Goal: Task Accomplishment & Management: Manage account settings

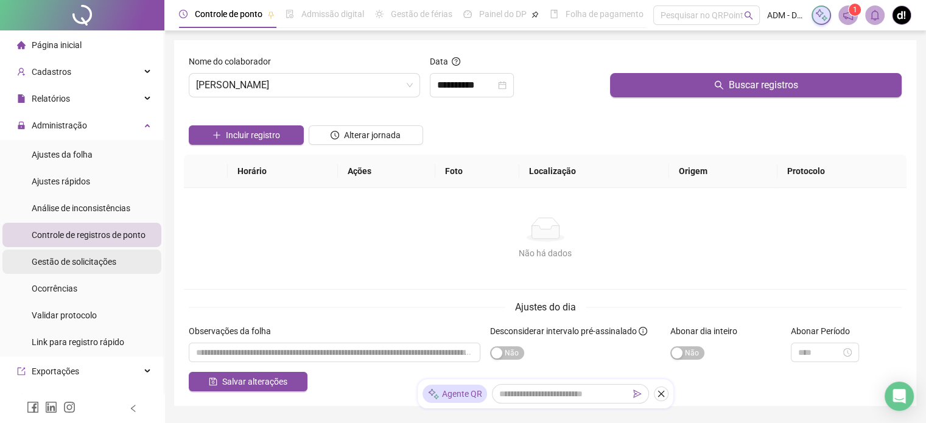
click at [93, 265] on span "Gestão de solicitações" at bounding box center [74, 262] width 85 height 10
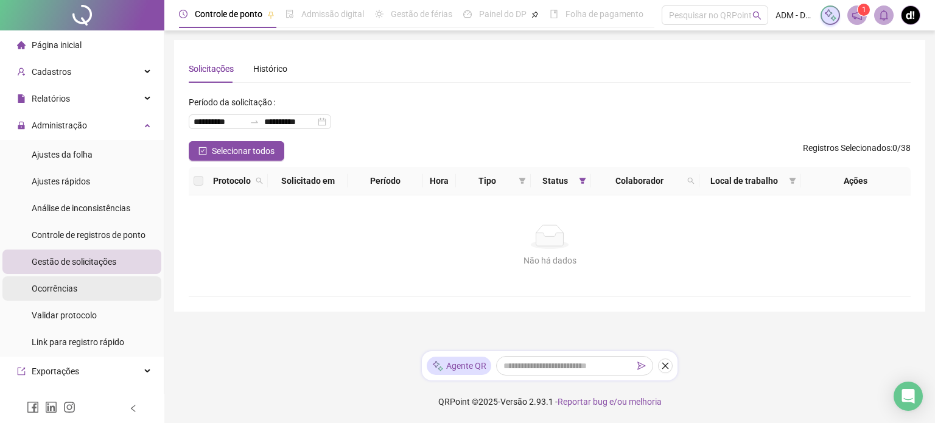
click at [85, 292] on li "Ocorrências" at bounding box center [81, 288] width 159 height 24
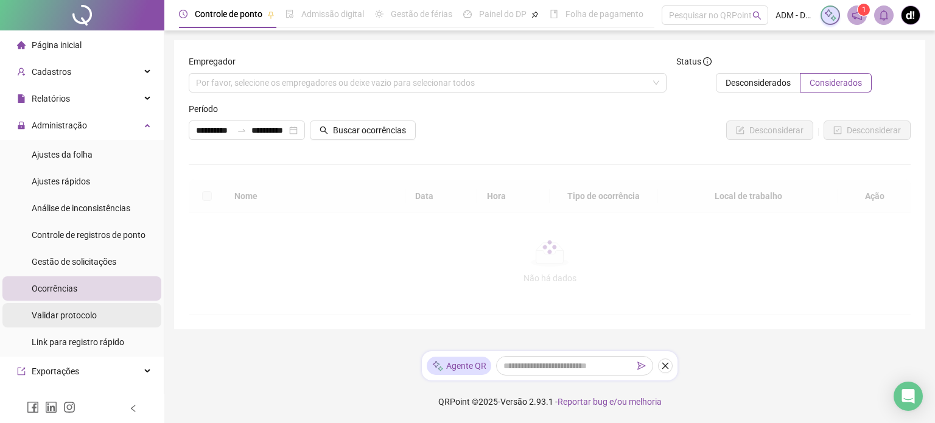
click at [88, 318] on span "Validar protocolo" at bounding box center [64, 316] width 65 height 10
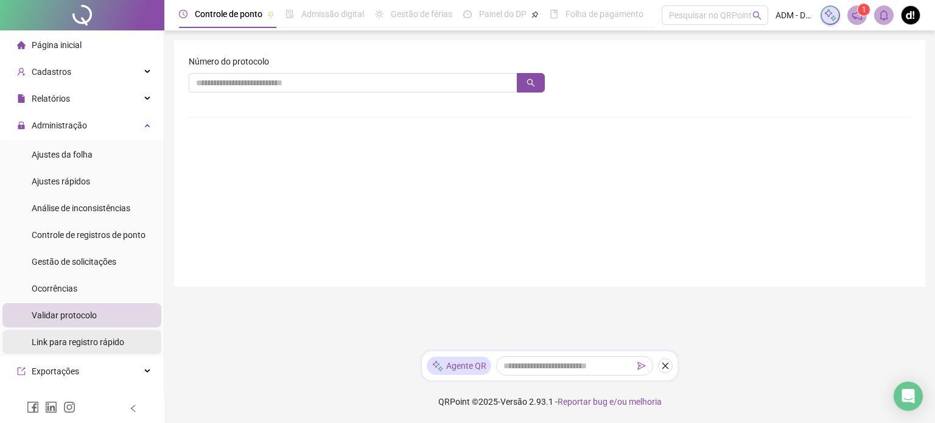
click at [90, 343] on span "Link para registro rápido" at bounding box center [78, 342] width 93 height 10
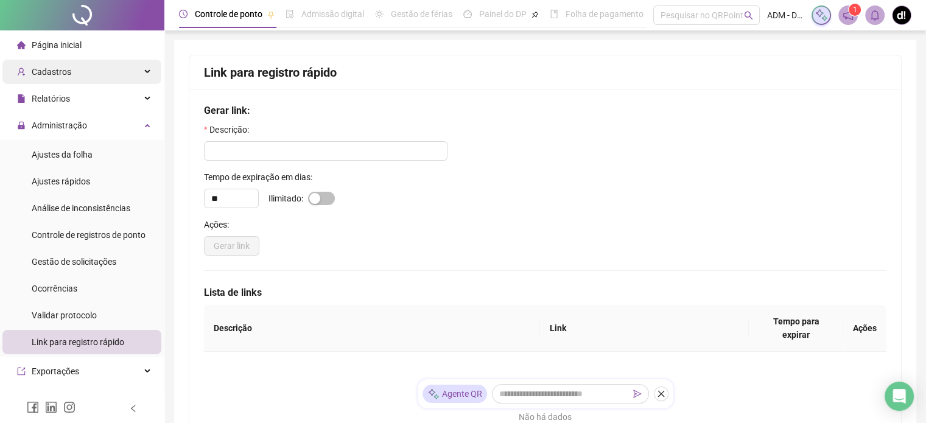
click at [85, 65] on div "Cadastros" at bounding box center [81, 72] width 159 height 24
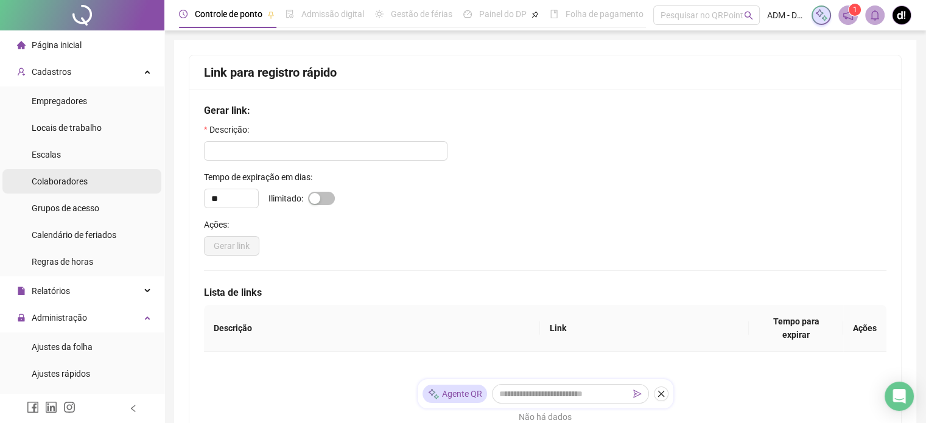
click at [82, 184] on span "Colaboradores" at bounding box center [60, 182] width 56 height 10
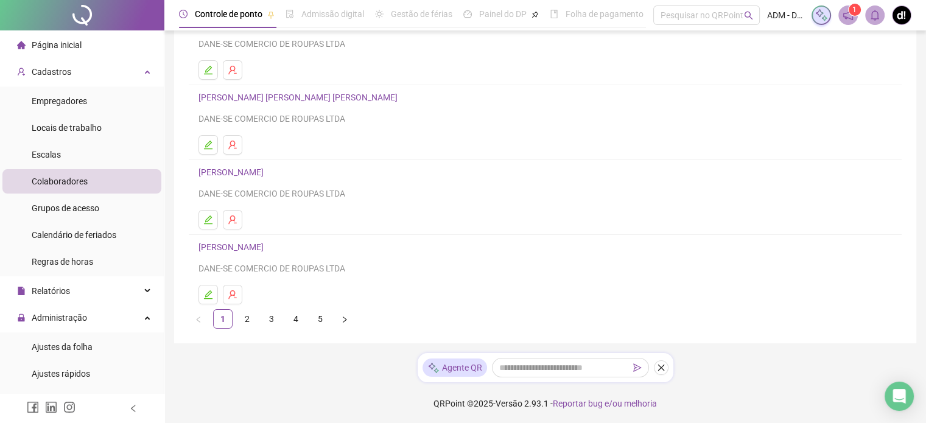
scroll to position [194, 0]
drag, startPoint x: 316, startPoint y: 316, endPoint x: 321, endPoint y: 320, distance: 6.6
click at [316, 317] on link "5" at bounding box center [320, 318] width 18 height 18
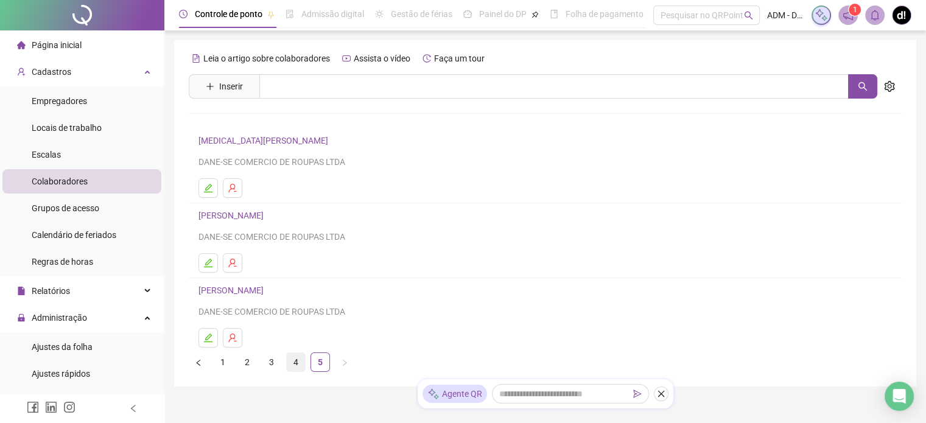
click at [299, 364] on link "4" at bounding box center [296, 362] width 18 height 18
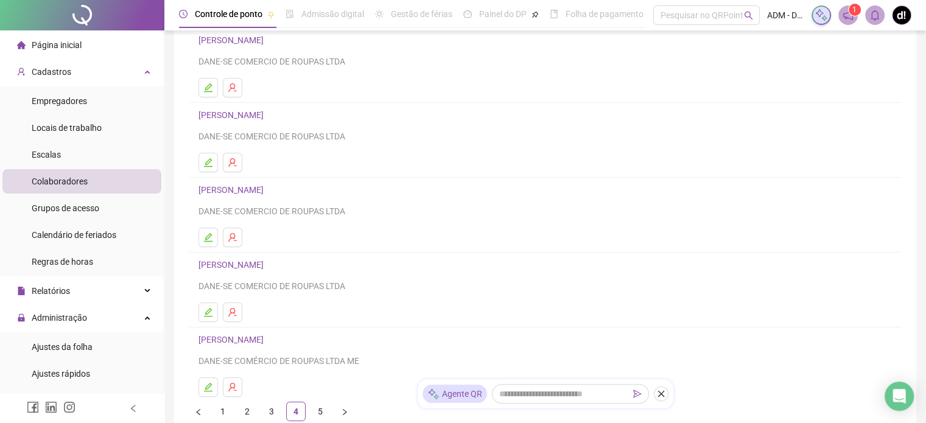
scroll to position [122, 0]
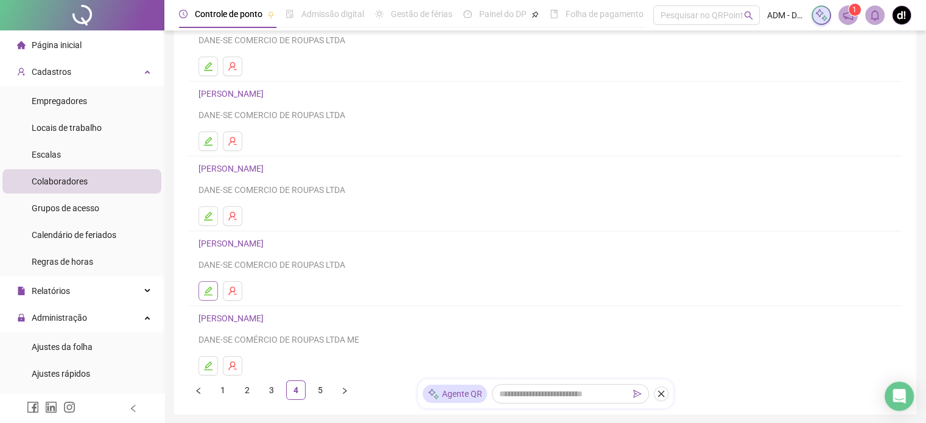
click at [209, 294] on icon "edit" at bounding box center [208, 291] width 9 height 9
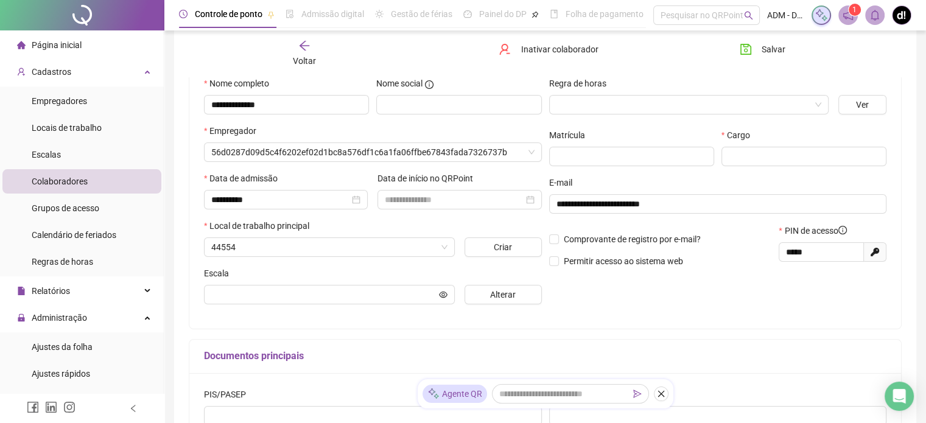
scroll to position [128, 0]
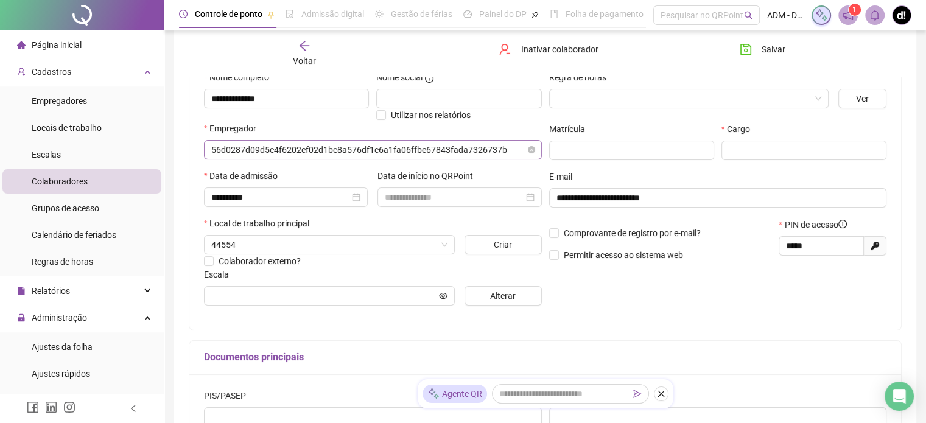
type input "*********"
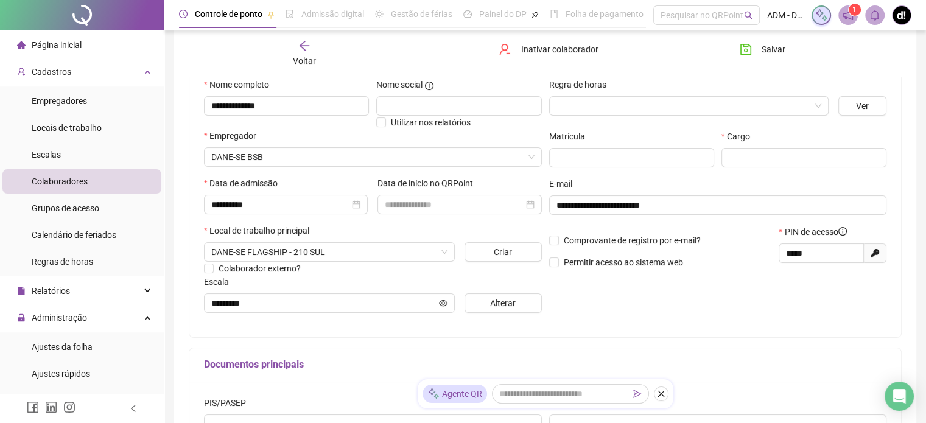
scroll to position [118, 0]
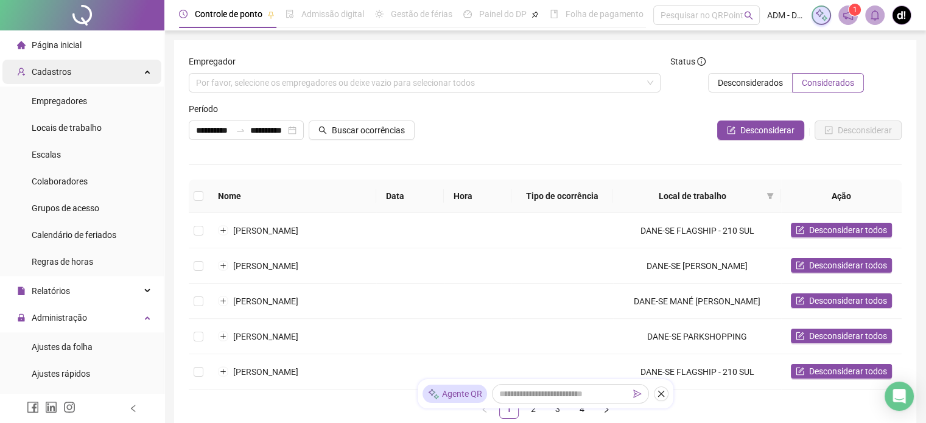
click at [71, 75] on div "Cadastros" at bounding box center [81, 72] width 159 height 24
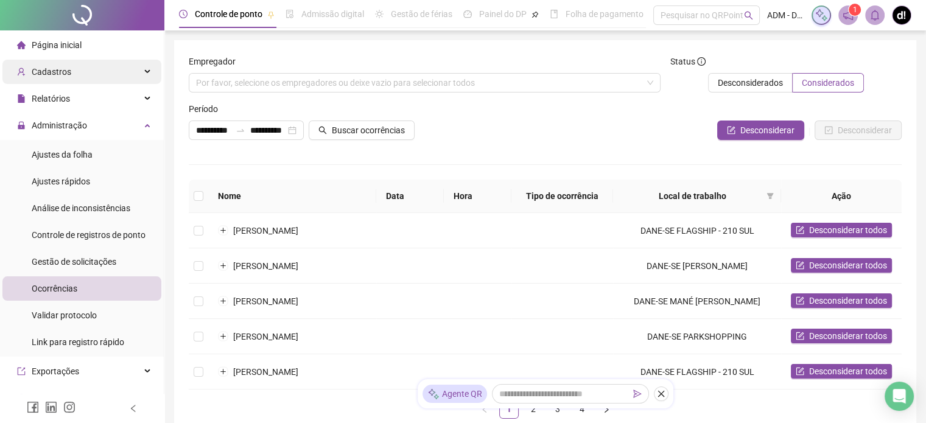
click at [71, 75] on div "Cadastros" at bounding box center [81, 72] width 159 height 24
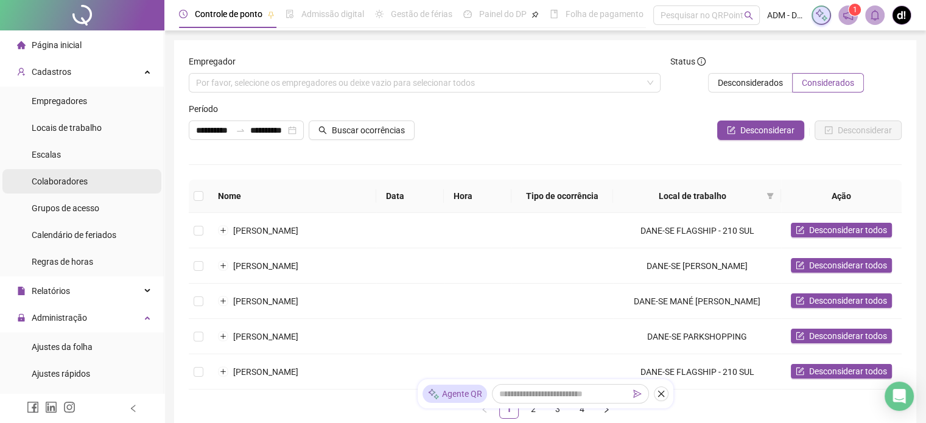
click at [65, 188] on div "Colaboradores" at bounding box center [60, 181] width 56 height 24
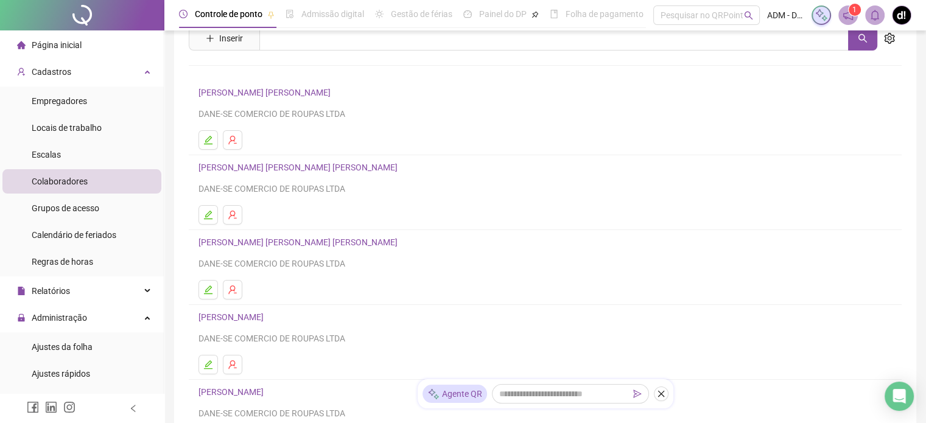
scroll to position [194, 0]
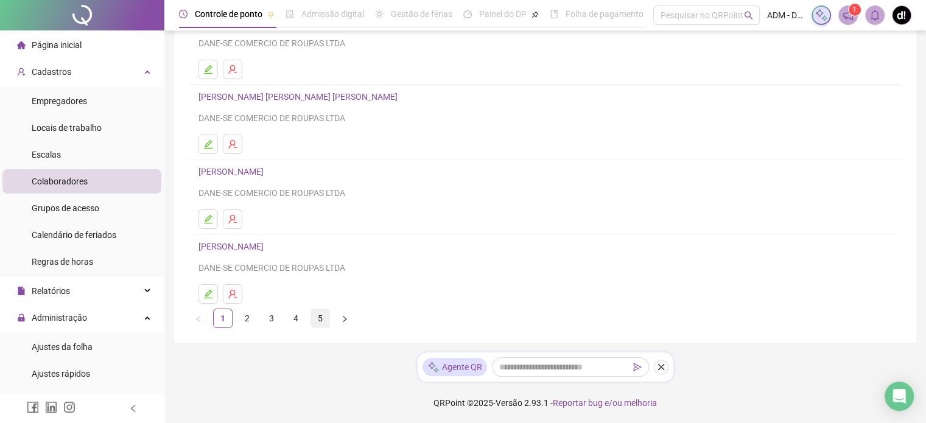
click at [315, 316] on link "5" at bounding box center [320, 318] width 18 height 18
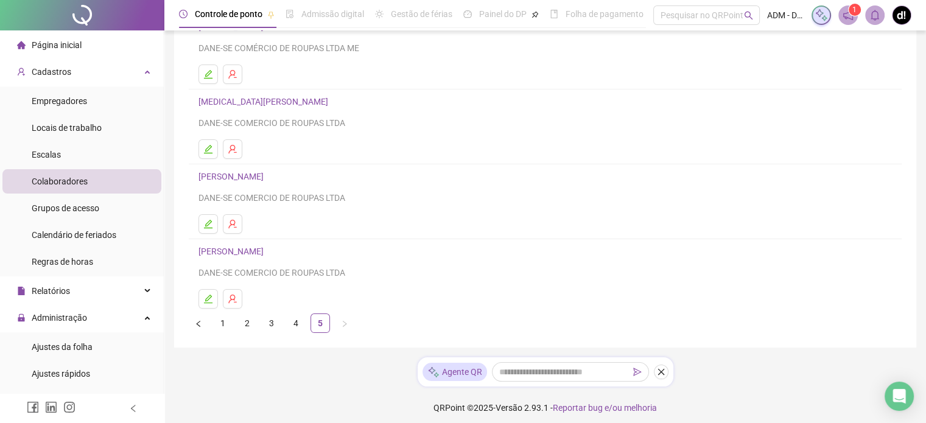
scroll to position [119, 0]
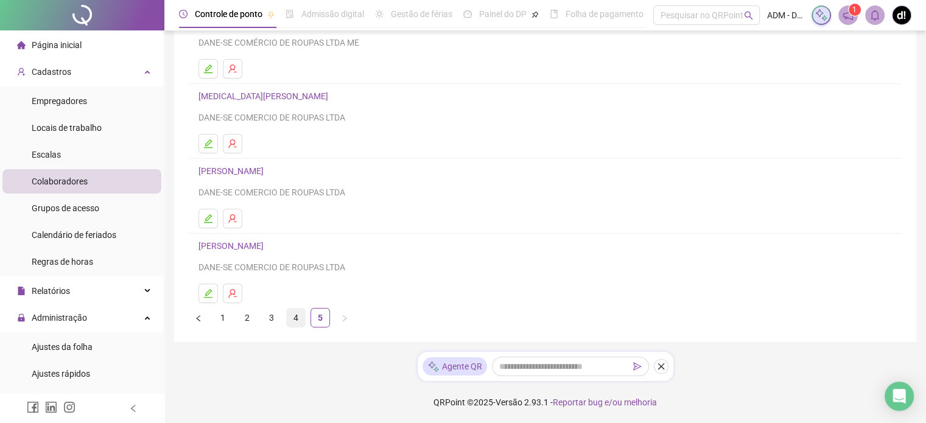
click at [298, 318] on link "4" at bounding box center [296, 318] width 18 height 18
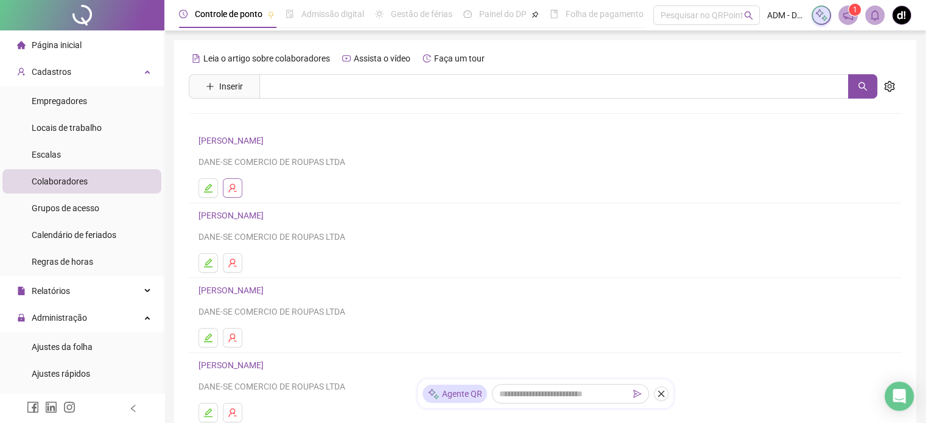
click at [237, 182] on button "button" at bounding box center [232, 187] width 19 height 19
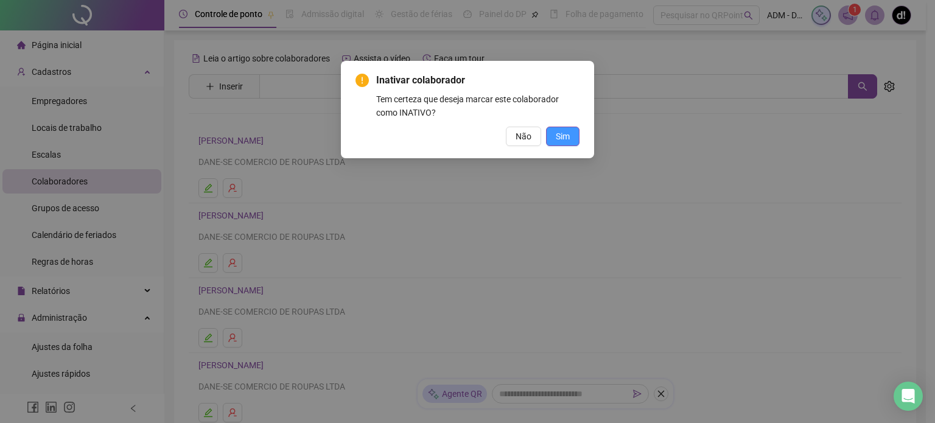
click at [558, 133] on span "Sim" at bounding box center [563, 136] width 14 height 13
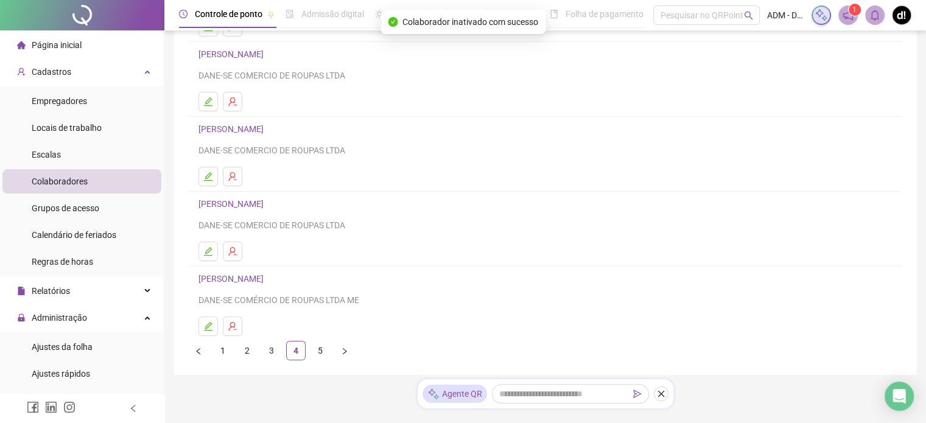
scroll to position [183, 0]
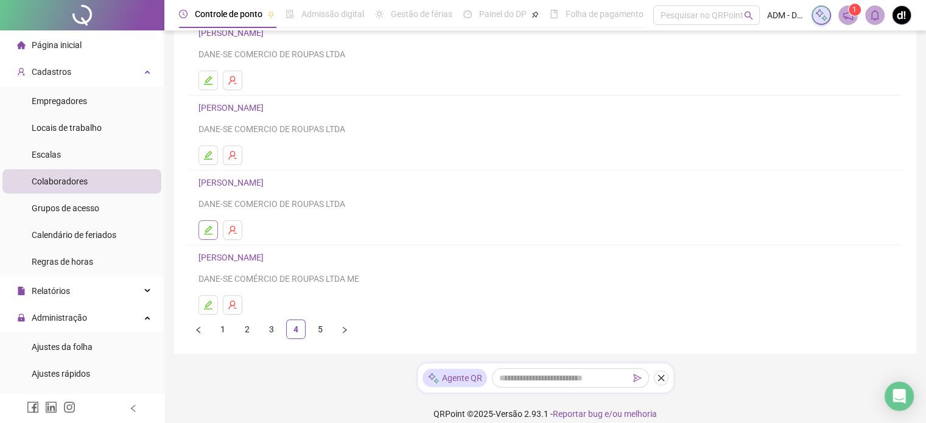
click at [209, 226] on icon "edit" at bounding box center [208, 230] width 9 height 9
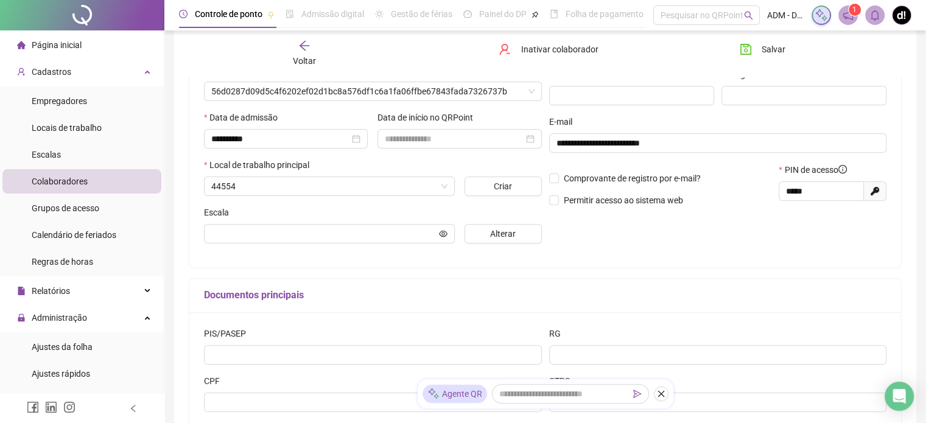
scroll to position [189, 0]
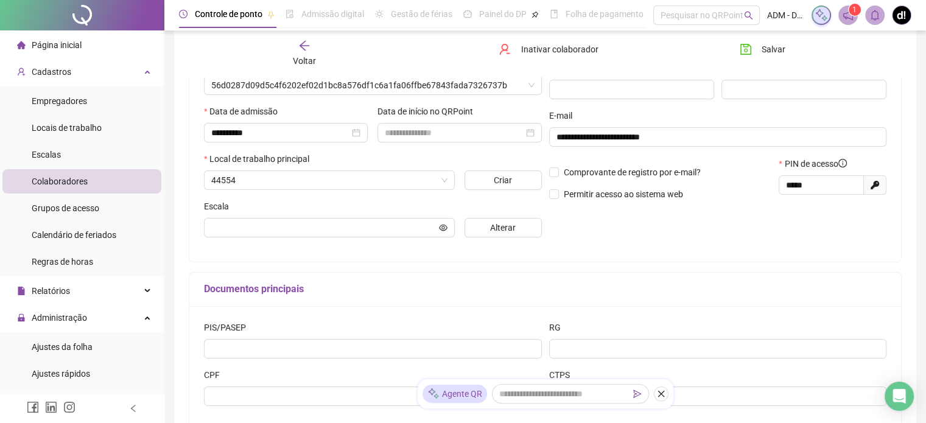
type input "*********"
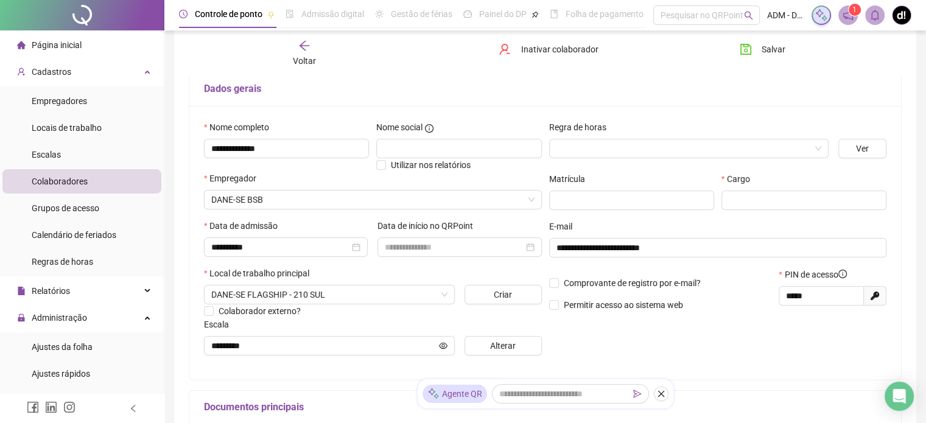
scroll to position [57, 0]
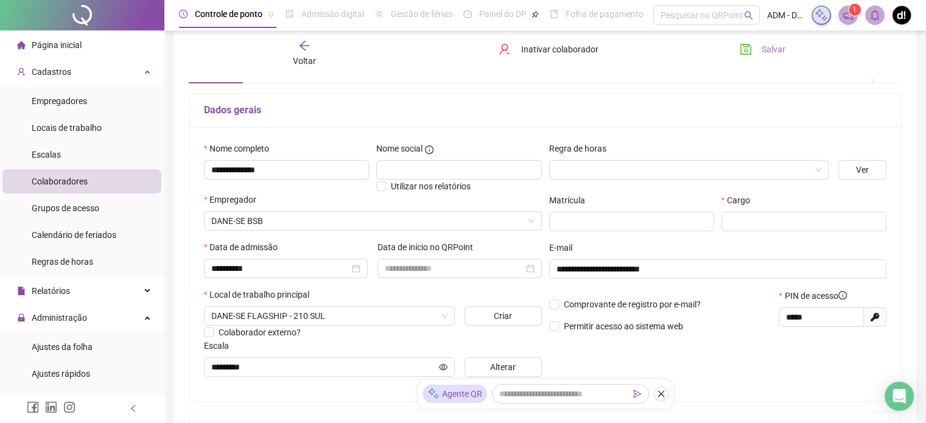
click at [768, 46] on span "Salvar" at bounding box center [774, 49] width 24 height 13
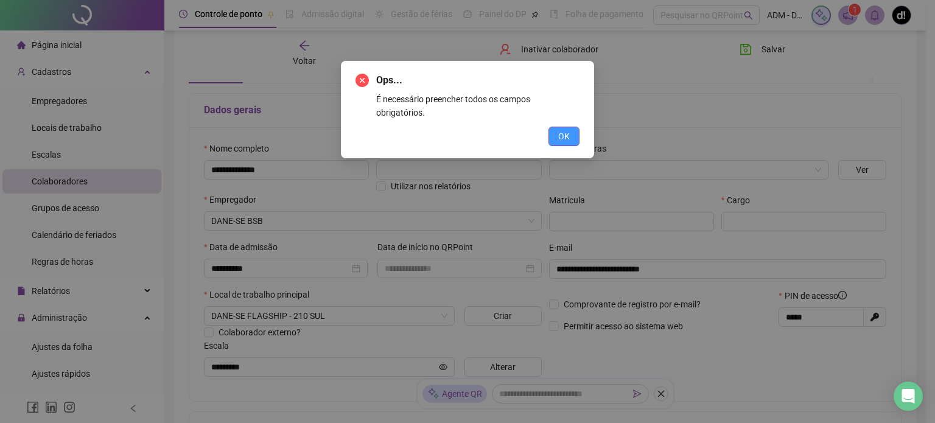
click at [567, 130] on span "OK" at bounding box center [564, 136] width 12 height 13
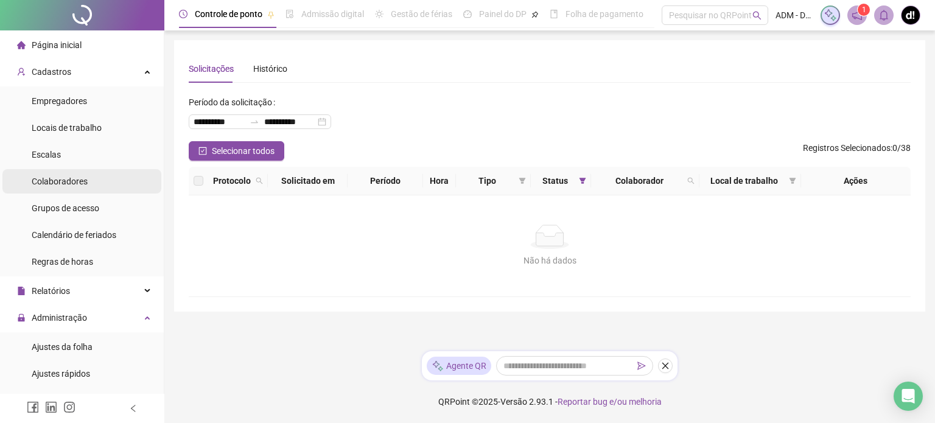
drag, startPoint x: 85, startPoint y: 180, endPoint x: 101, endPoint y: 186, distance: 17.5
click at [85, 180] on span "Colaboradores" at bounding box center [60, 182] width 56 height 10
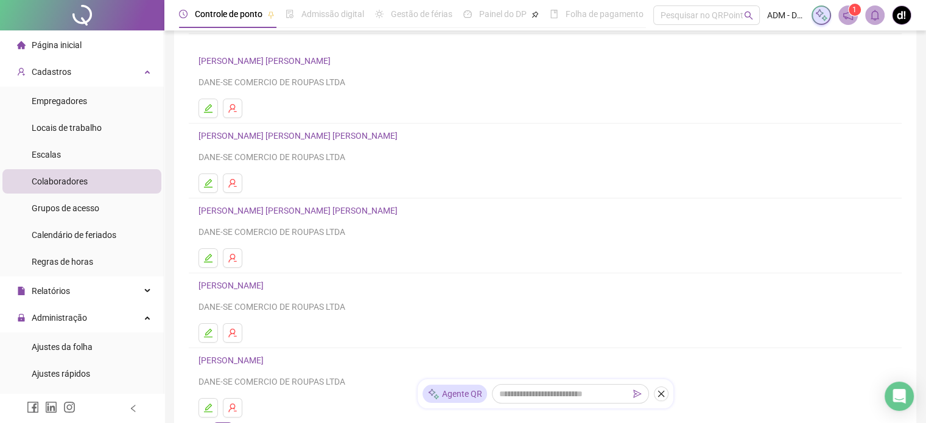
scroll to position [194, 0]
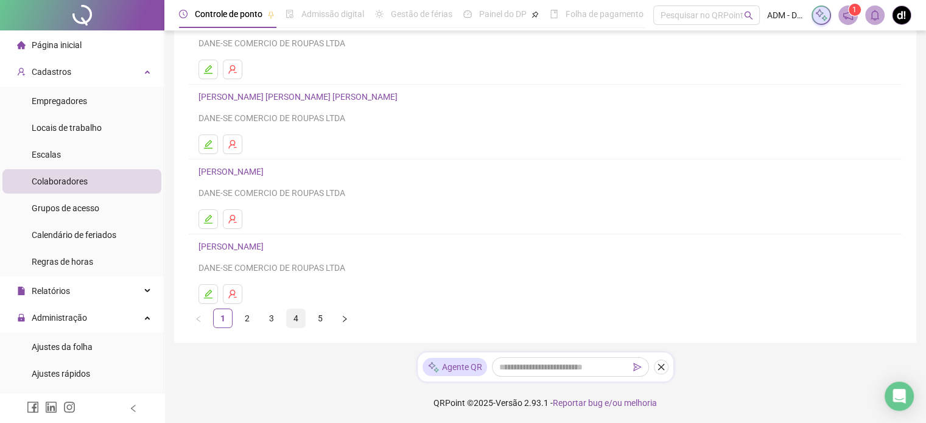
click at [292, 318] on link "4" at bounding box center [296, 318] width 18 height 18
click at [270, 318] on link "3" at bounding box center [271, 318] width 18 height 18
click at [248, 316] on link "2" at bounding box center [247, 318] width 18 height 18
click at [228, 320] on link "1" at bounding box center [223, 318] width 18 height 18
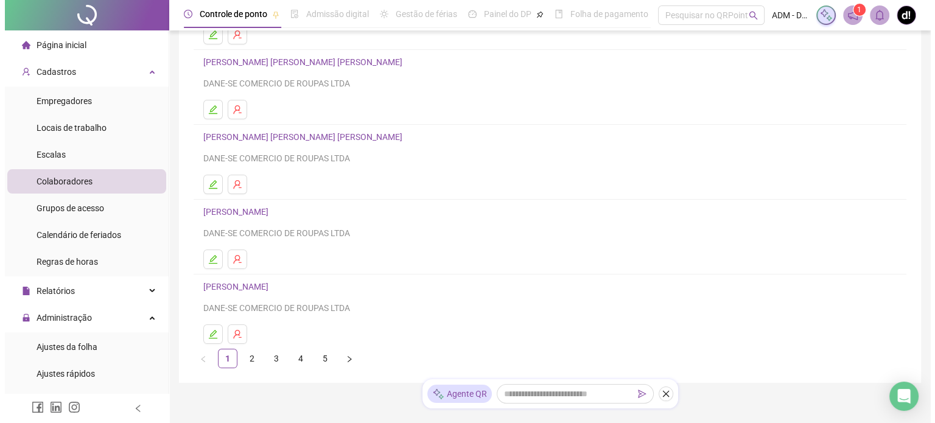
scroll to position [183, 0]
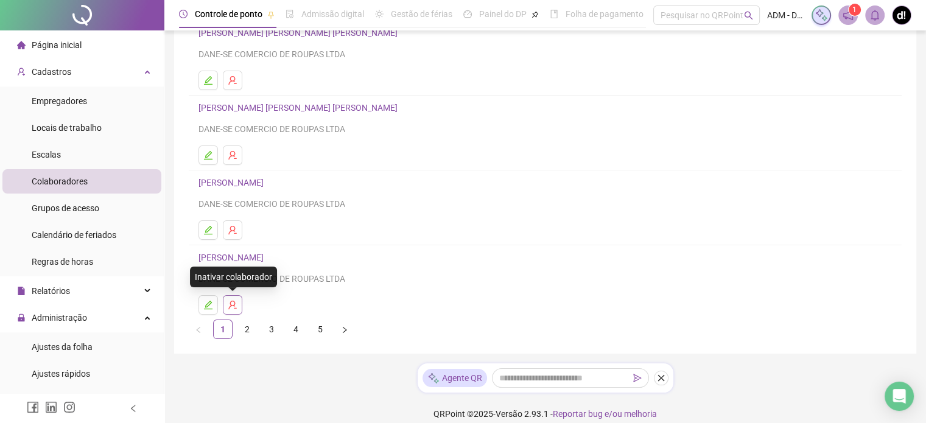
click at [234, 300] on icon "user-delete" at bounding box center [233, 305] width 10 height 10
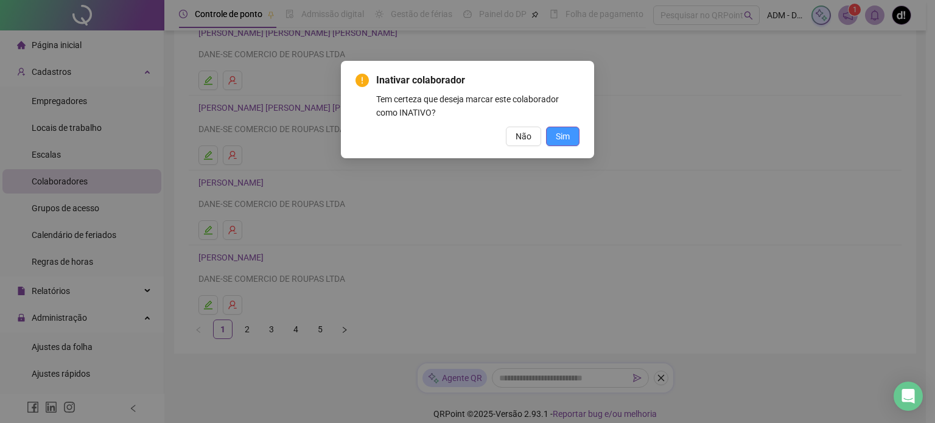
click at [554, 141] on button "Sim" at bounding box center [562, 136] width 33 height 19
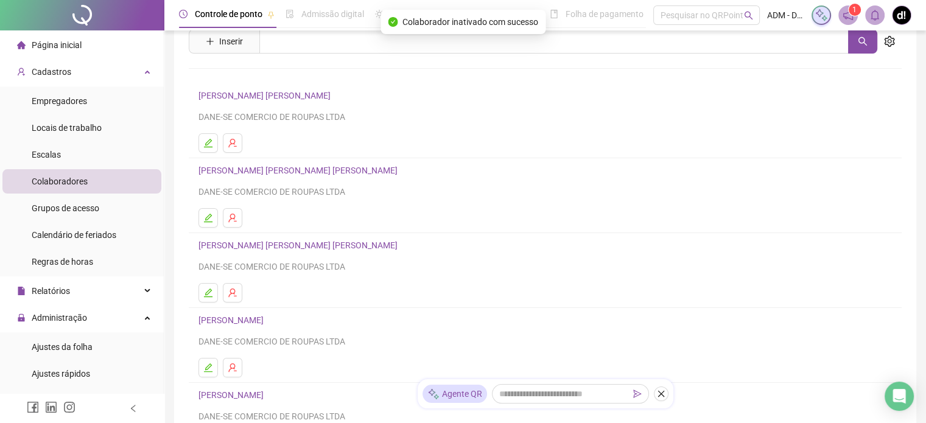
scroll to position [0, 0]
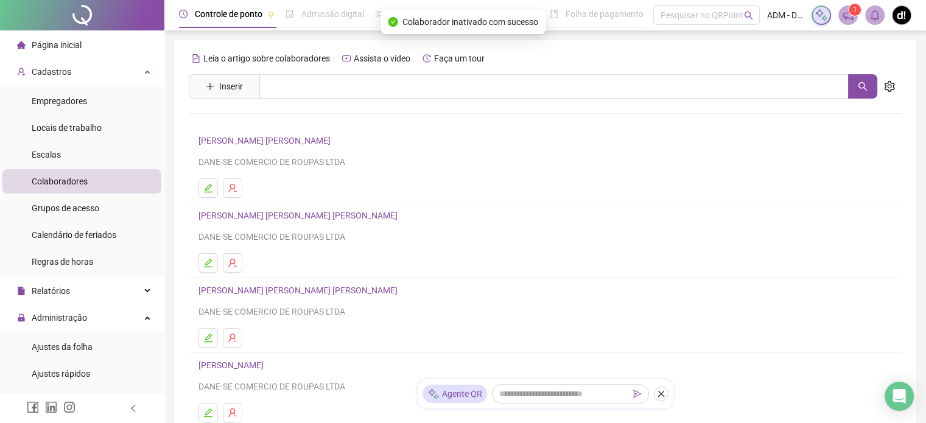
click at [262, 143] on link "[PERSON_NAME] [PERSON_NAME]" at bounding box center [266, 141] width 136 height 10
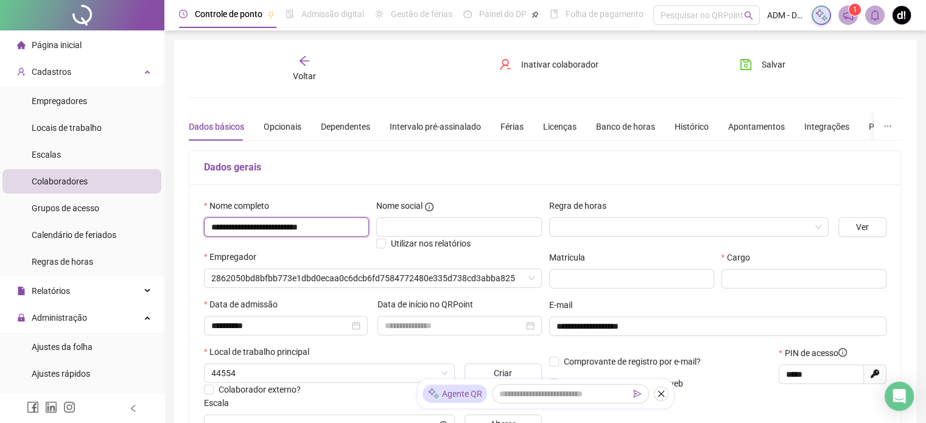
drag, startPoint x: 343, startPoint y: 227, endPoint x: 261, endPoint y: 227, distance: 82.8
click at [261, 227] on input "**********" at bounding box center [286, 226] width 165 height 19
type input "*********"
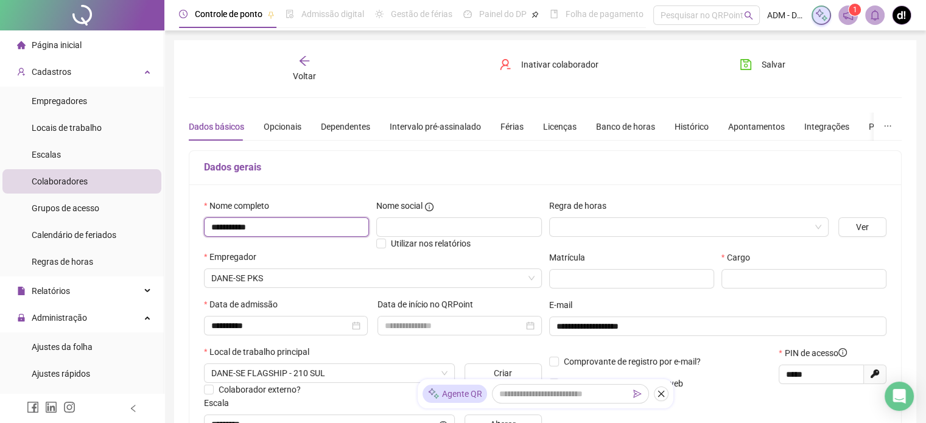
click at [241, 227] on input "**********" at bounding box center [286, 226] width 165 height 19
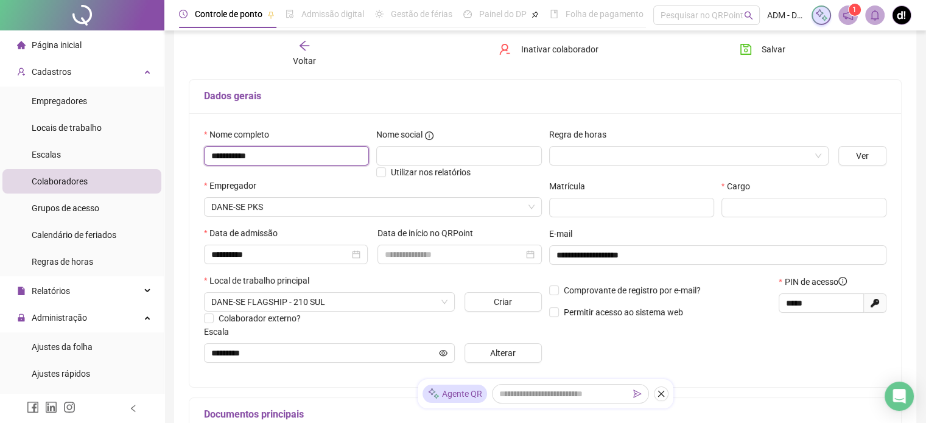
scroll to position [57, 0]
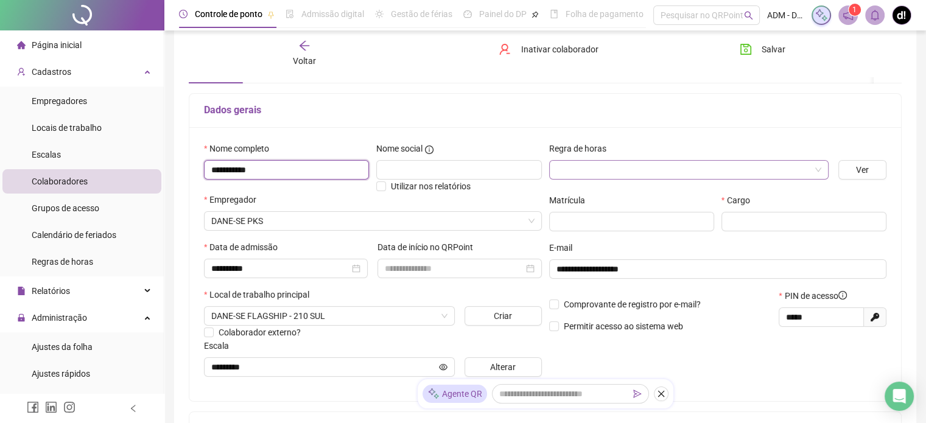
type input "**********"
click at [676, 170] on input "search" at bounding box center [684, 170] width 254 height 18
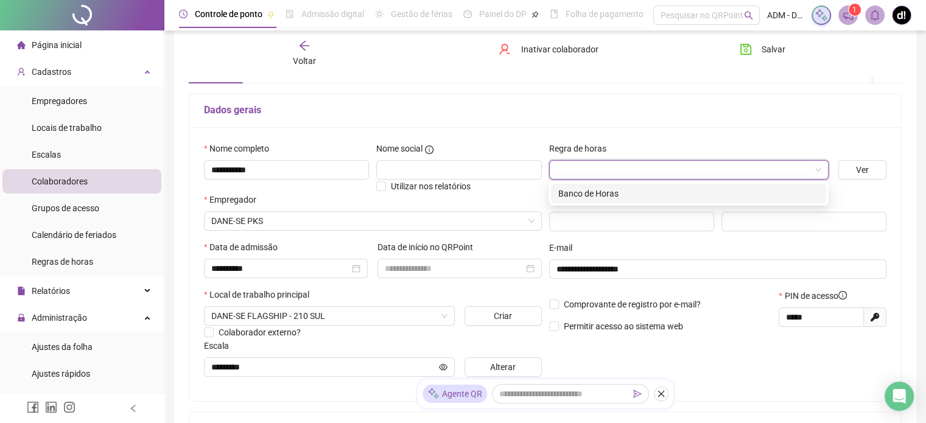
click at [659, 189] on div "Banco de Horas" at bounding box center [688, 193] width 261 height 13
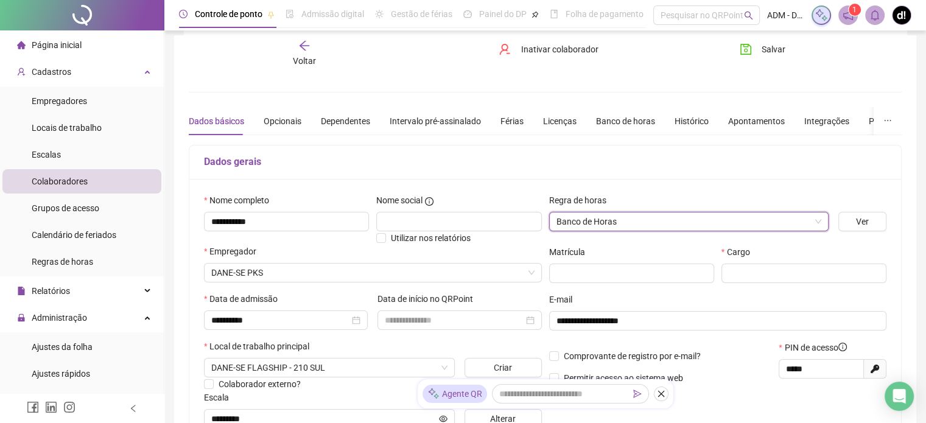
scroll to position [0, 0]
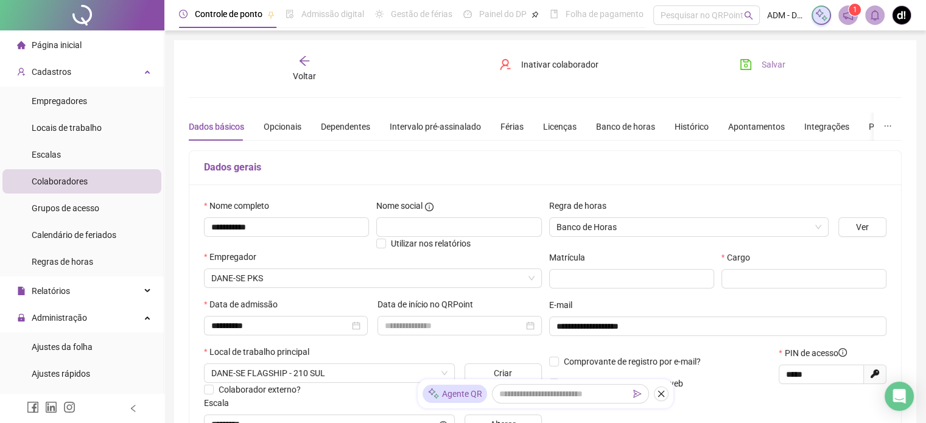
click at [773, 66] on span "Salvar" at bounding box center [774, 64] width 24 height 13
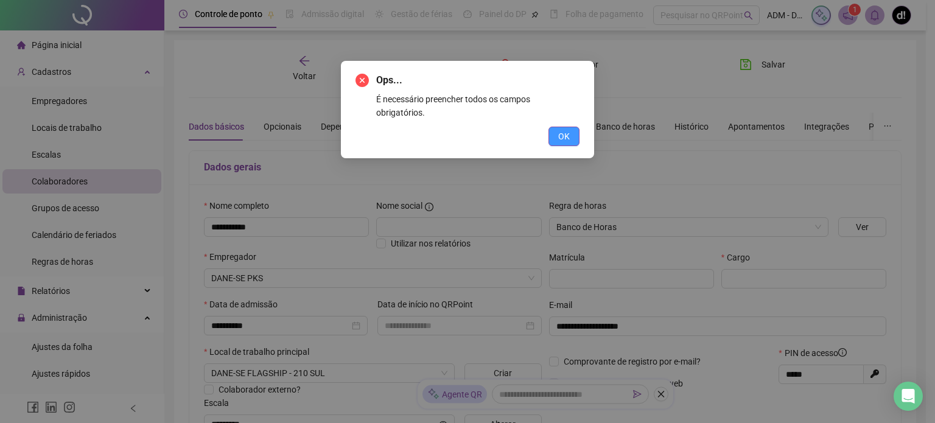
click at [560, 130] on span "OK" at bounding box center [564, 136] width 12 height 13
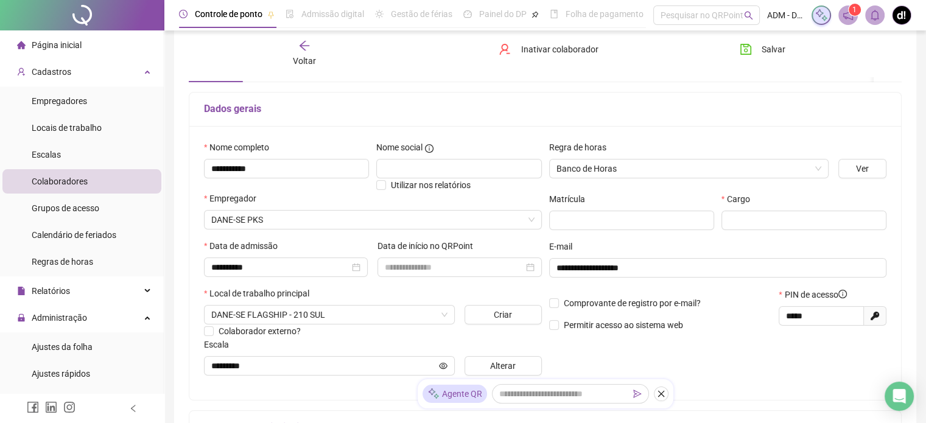
scroll to position [61, 0]
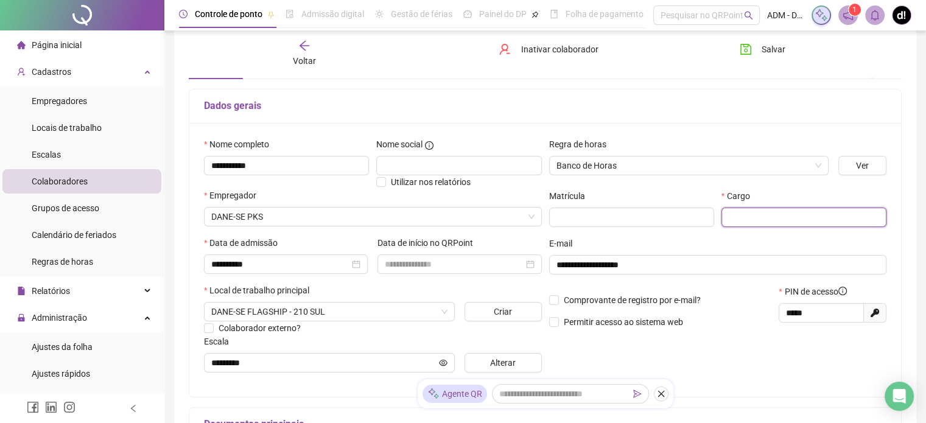
click at [744, 216] on input "text" at bounding box center [804, 217] width 165 height 19
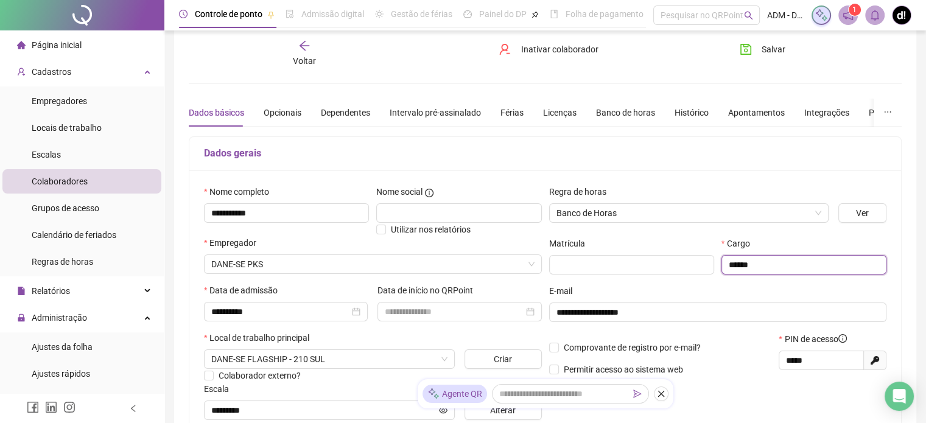
scroll to position [0, 0]
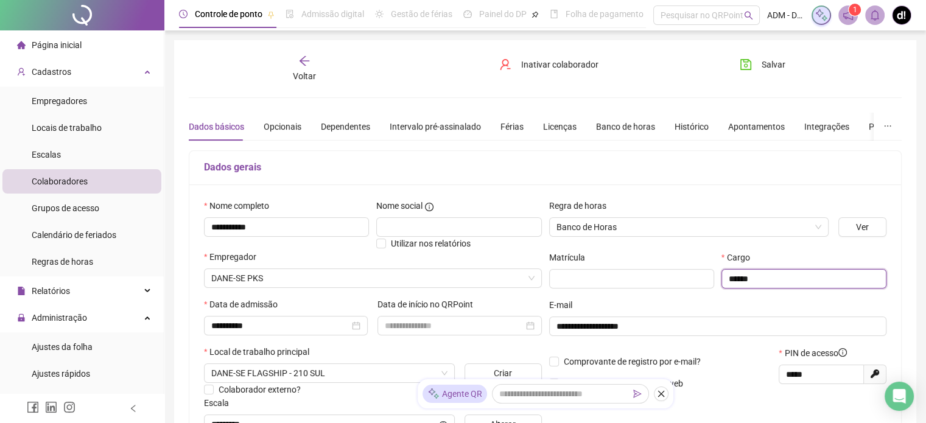
type input "******"
click at [774, 66] on span "Salvar" at bounding box center [774, 64] width 24 height 13
click at [300, 71] on span "Voltar" at bounding box center [304, 76] width 23 height 10
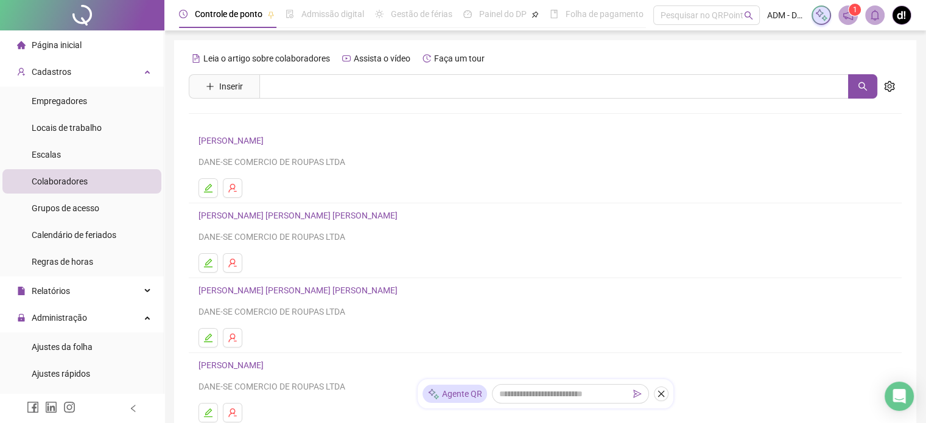
click at [261, 216] on link "[PERSON_NAME] [PERSON_NAME] [PERSON_NAME]" at bounding box center [299, 216] width 203 height 10
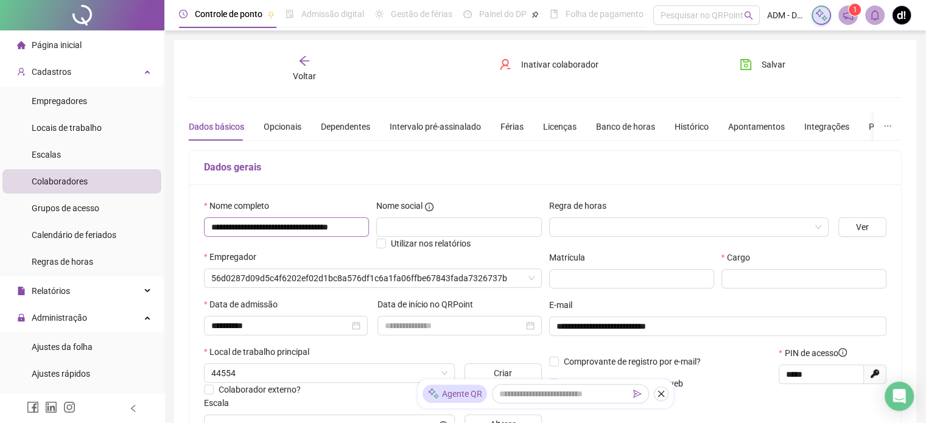
type input "*********"
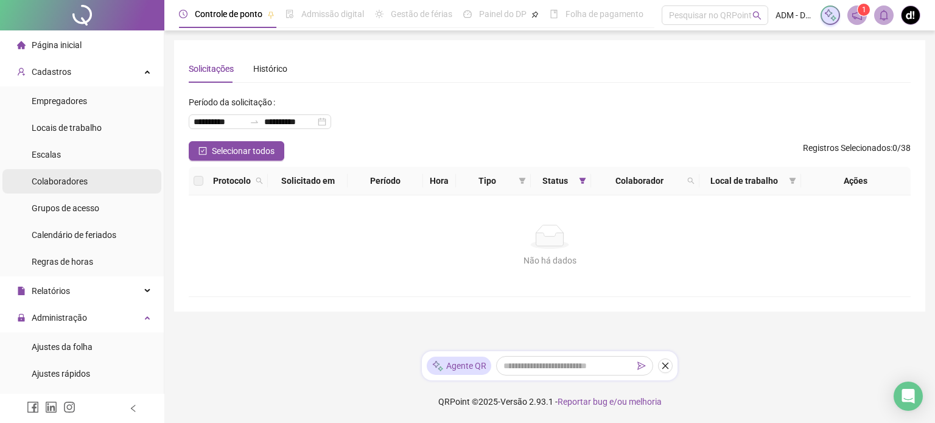
click at [73, 187] on div "Colaboradores" at bounding box center [60, 181] width 56 height 24
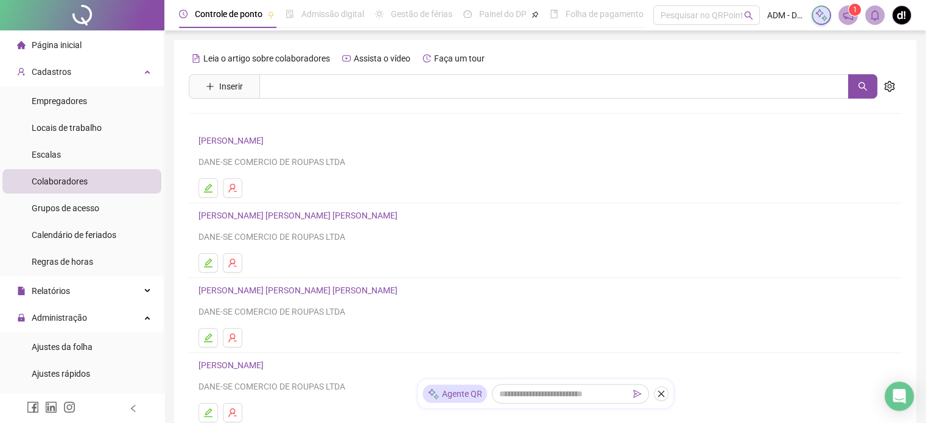
click at [296, 290] on link "[PERSON_NAME] [PERSON_NAME] [PERSON_NAME]" at bounding box center [299, 291] width 203 height 10
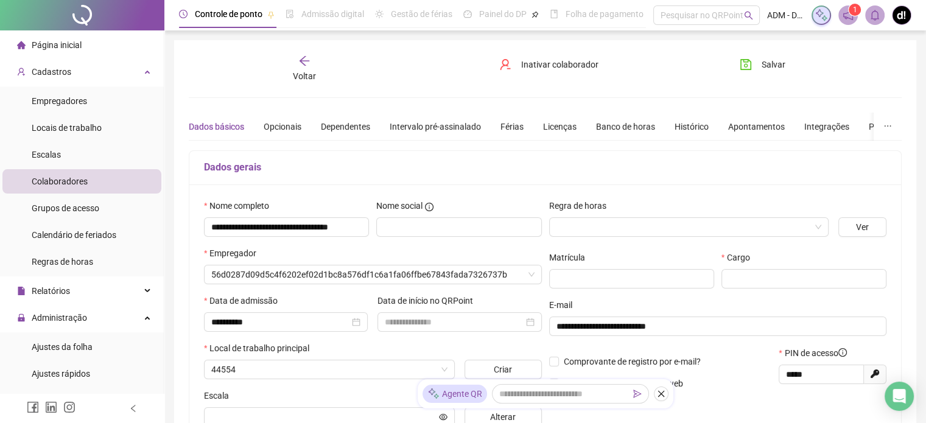
type input "*********"
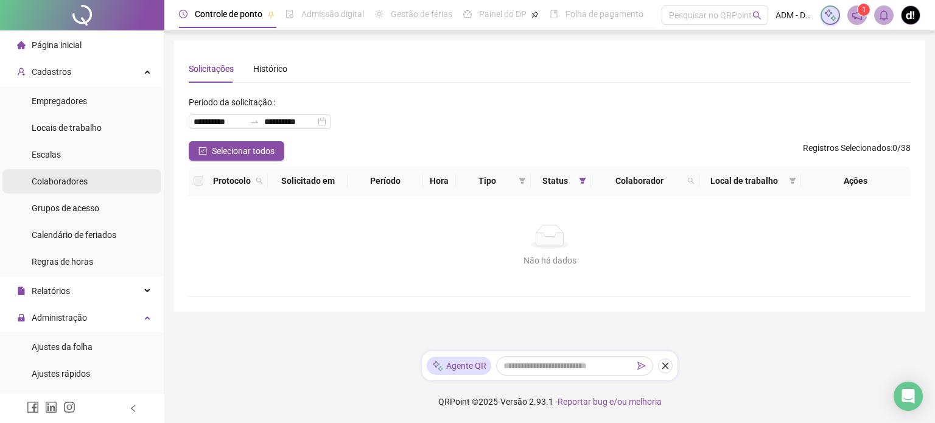
drag, startPoint x: 67, startPoint y: 182, endPoint x: 95, endPoint y: 181, distance: 28.0
click at [67, 182] on span "Colaboradores" at bounding box center [60, 182] width 56 height 10
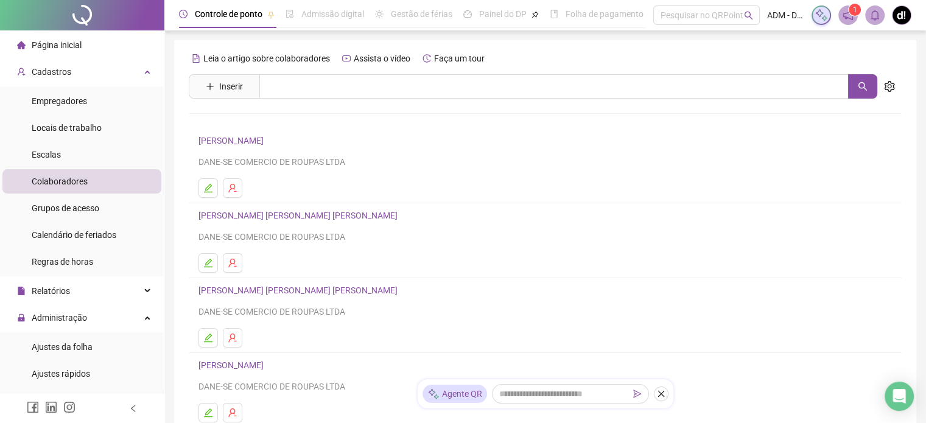
click at [304, 220] on link "[PERSON_NAME] [PERSON_NAME] [PERSON_NAME]" at bounding box center [299, 216] width 203 height 10
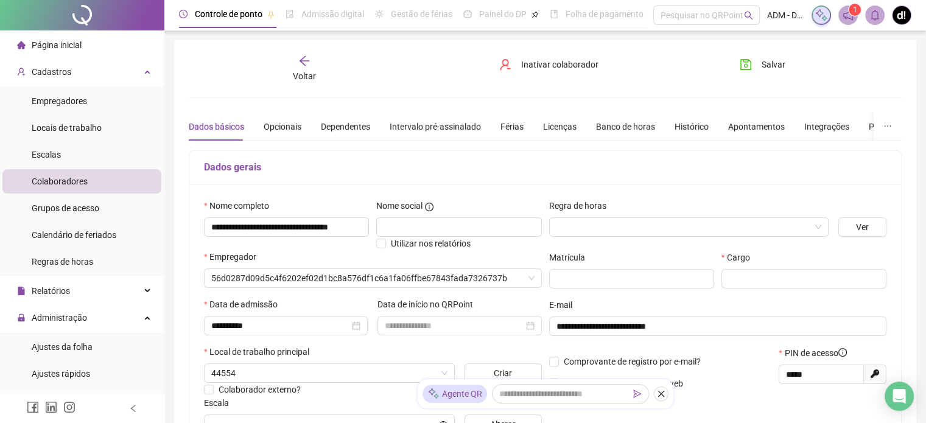
type input "*********"
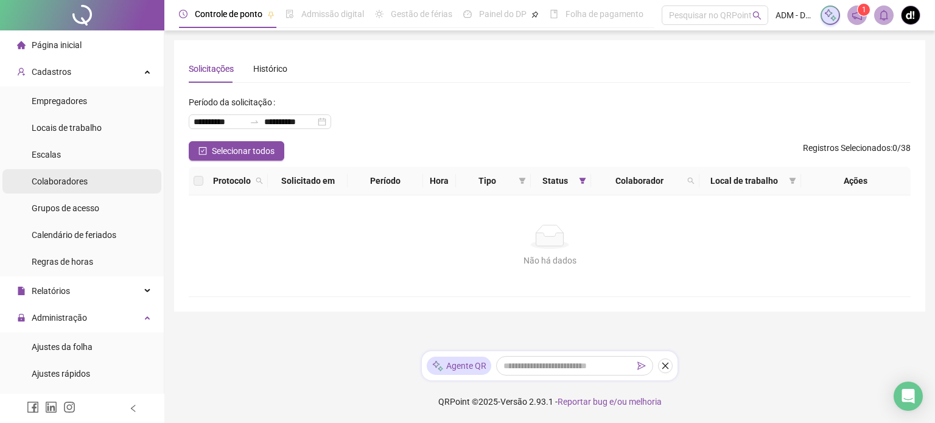
click at [72, 184] on span "Colaboradores" at bounding box center [60, 182] width 56 height 10
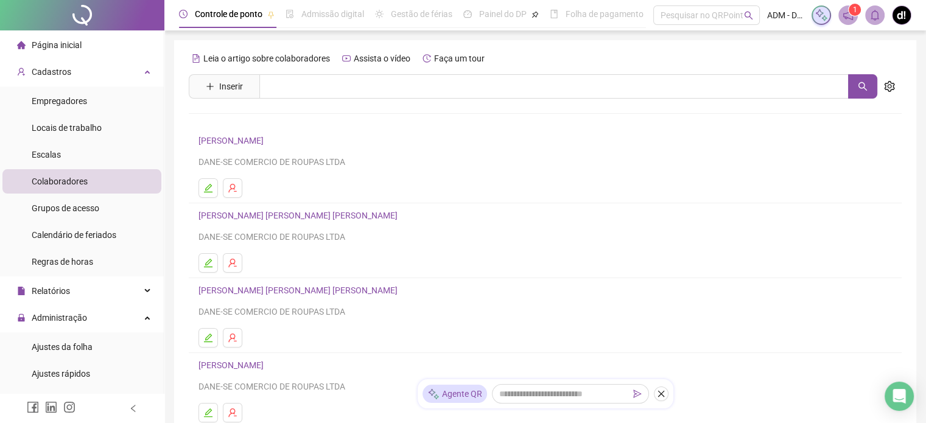
click at [285, 204] on li "[PERSON_NAME] [PERSON_NAME] [PERSON_NAME]-SE COMERCIO DE ROUPAS LTDA" at bounding box center [545, 240] width 713 height 75
click at [289, 214] on link "[PERSON_NAME] [PERSON_NAME] [PERSON_NAME]" at bounding box center [299, 216] width 203 height 10
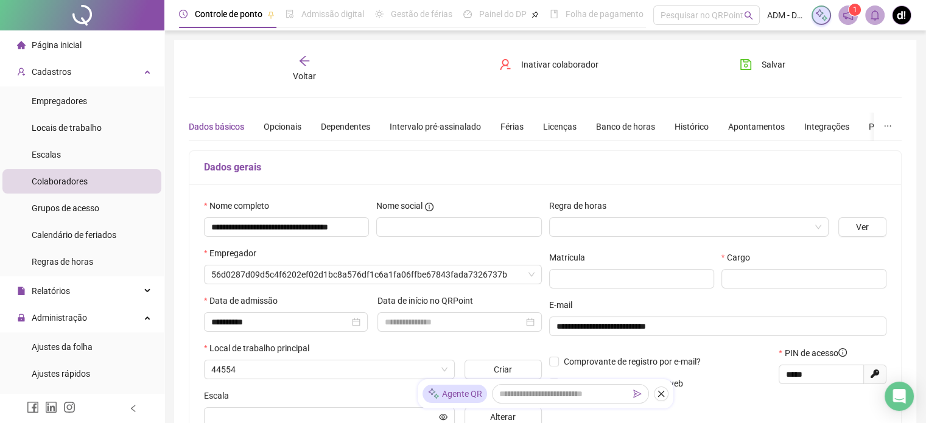
type input "*********"
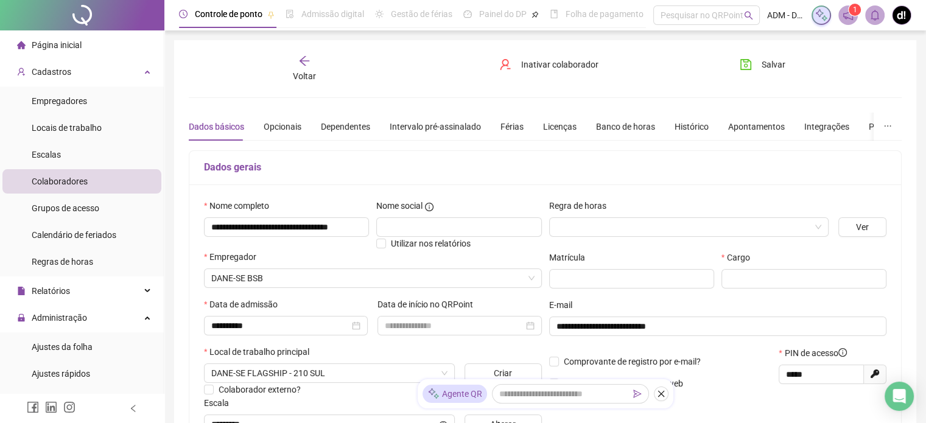
click at [91, 184] on li "Colaboradores" at bounding box center [81, 181] width 159 height 24
click at [69, 183] on span "Colaboradores" at bounding box center [60, 182] width 56 height 10
click at [75, 213] on span "Grupos de acesso" at bounding box center [66, 208] width 68 height 10
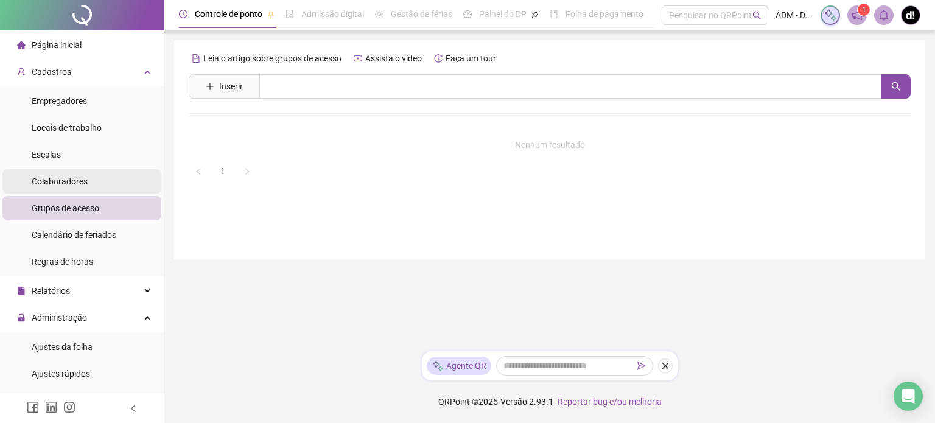
click at [65, 178] on span "Colaboradores" at bounding box center [60, 182] width 56 height 10
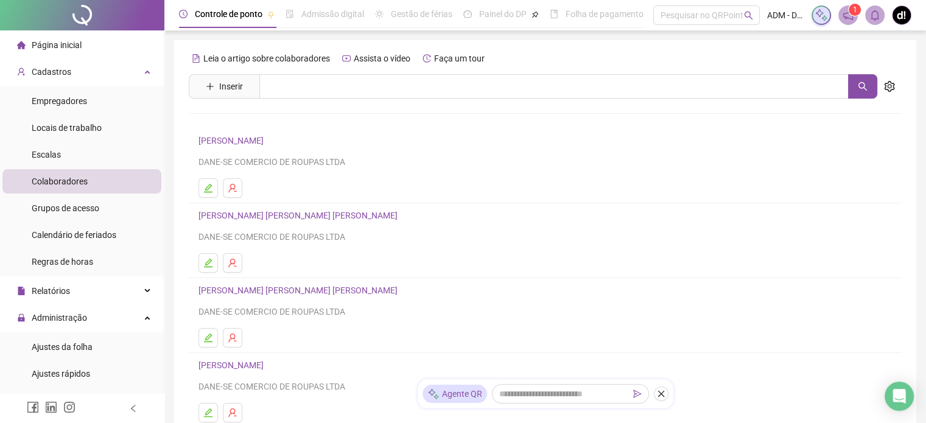
click at [285, 287] on link "[PERSON_NAME] [PERSON_NAME] [PERSON_NAME]" at bounding box center [299, 291] width 203 height 10
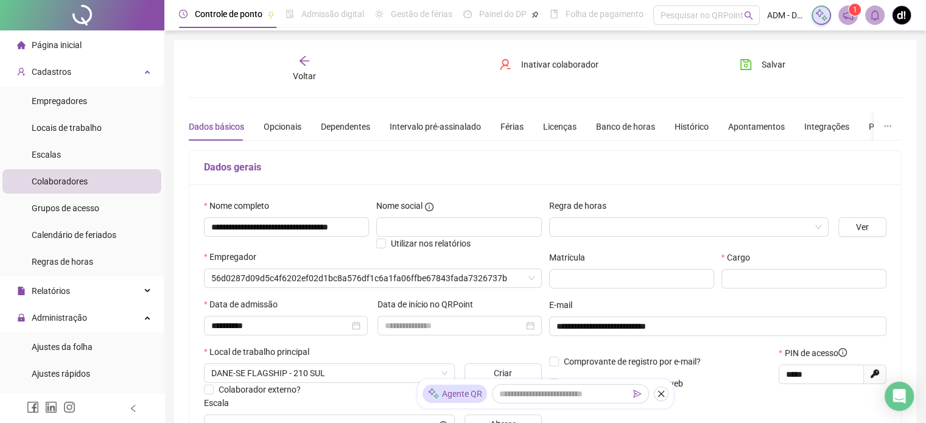
type input "*********"
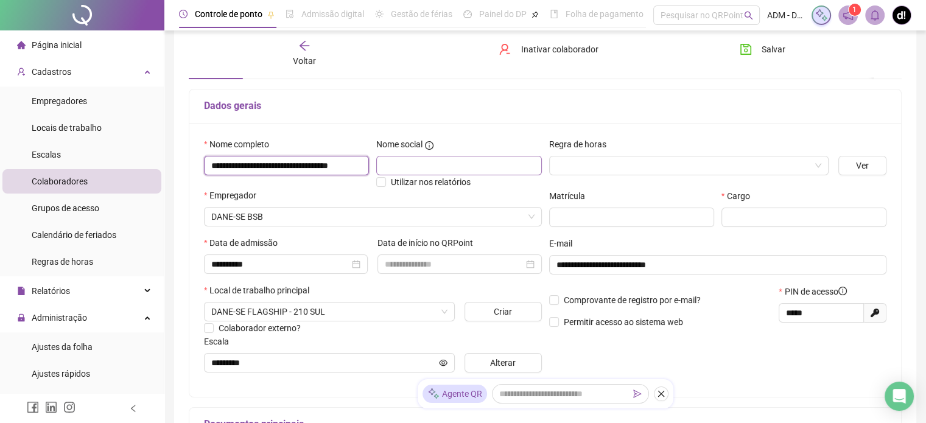
scroll to position [0, 32]
drag, startPoint x: 285, startPoint y: 165, endPoint x: 570, endPoint y: 153, distance: 285.2
click at [570, 153] on div "**********" at bounding box center [545, 260] width 690 height 245
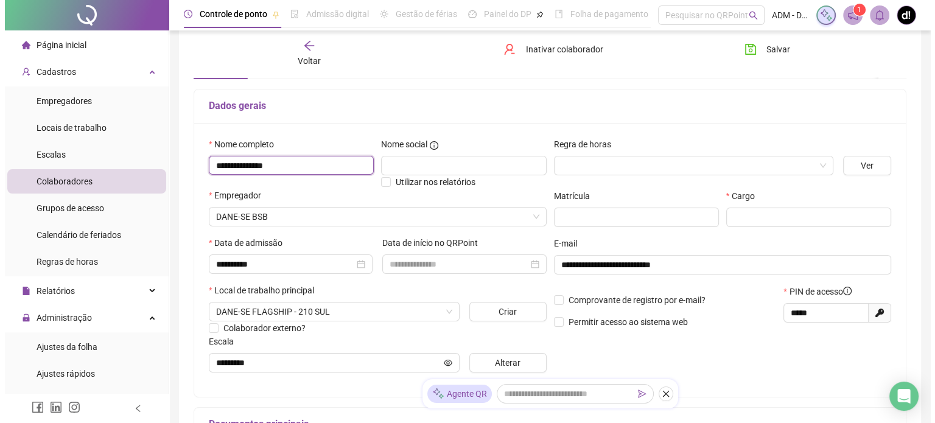
scroll to position [0, 0]
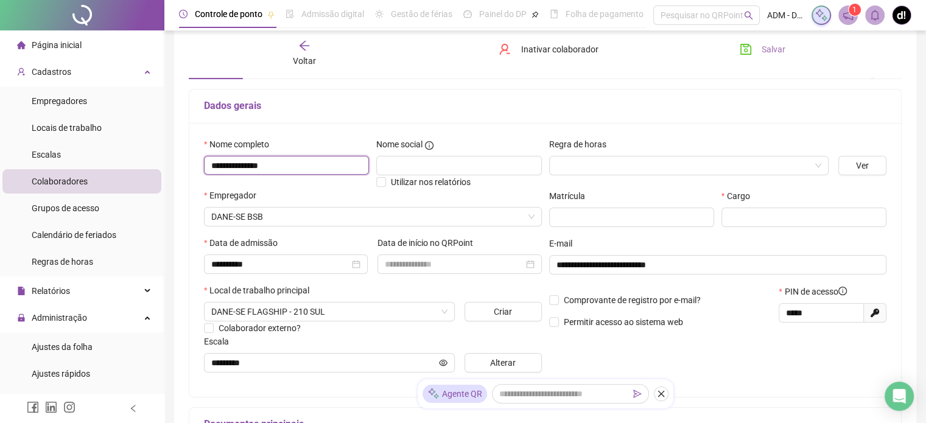
type input "**********"
click at [757, 46] on button "Salvar" at bounding box center [763, 49] width 64 height 19
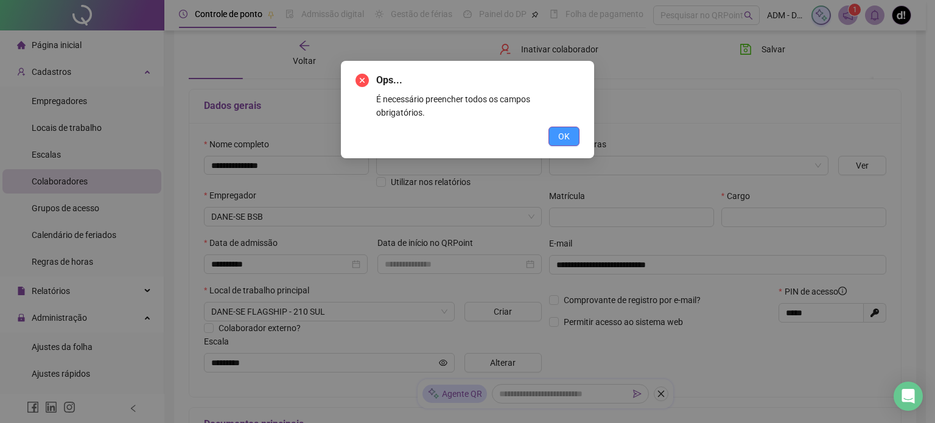
click at [561, 130] on span "OK" at bounding box center [564, 136] width 12 height 13
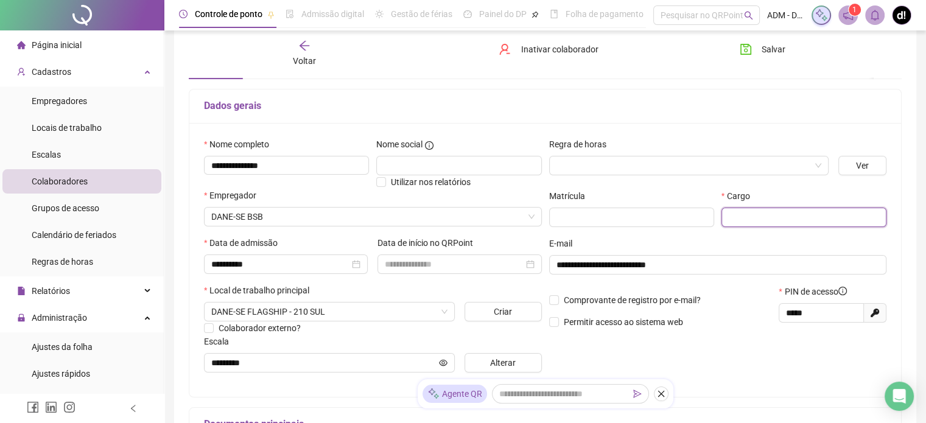
click at [749, 219] on input "text" at bounding box center [804, 217] width 165 height 19
type input "******"
click at [606, 156] on input "search" at bounding box center [684, 165] width 254 height 18
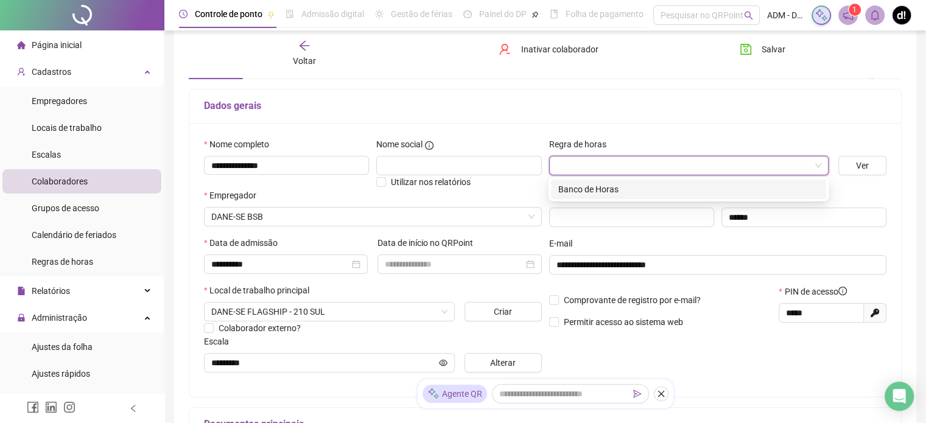
click at [609, 164] on input "search" at bounding box center [684, 165] width 254 height 18
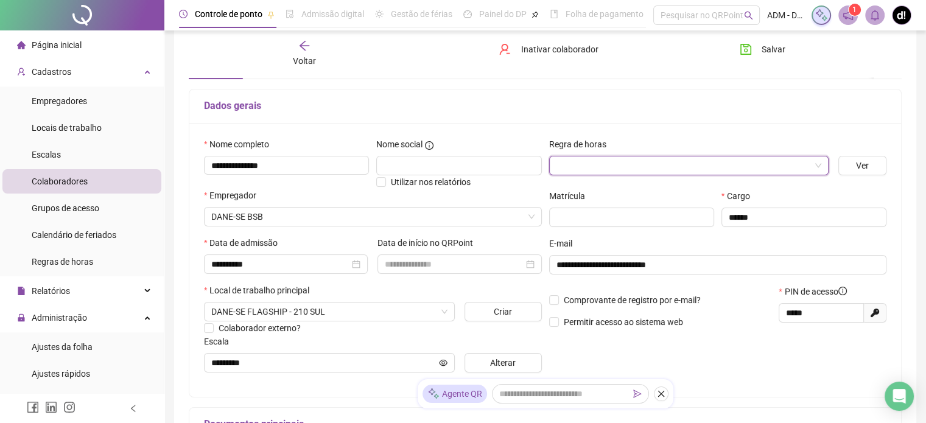
click at [608, 166] on input "search" at bounding box center [684, 165] width 254 height 18
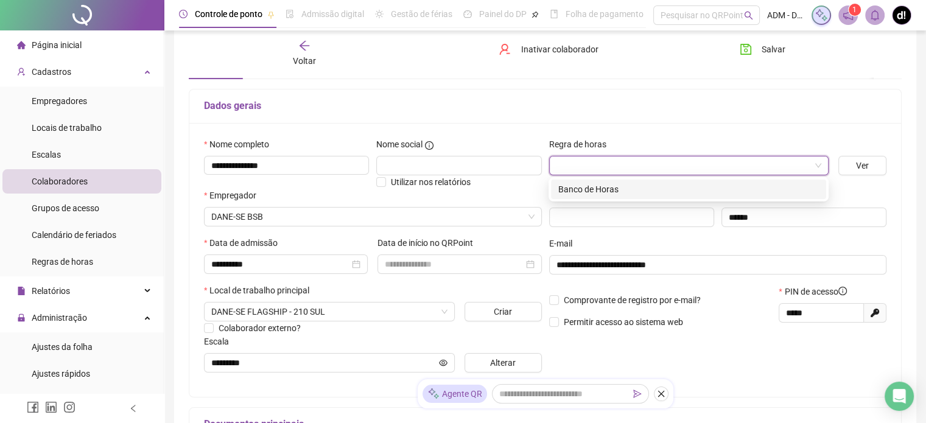
click at [616, 191] on div "Banco de Horas" at bounding box center [688, 189] width 261 height 13
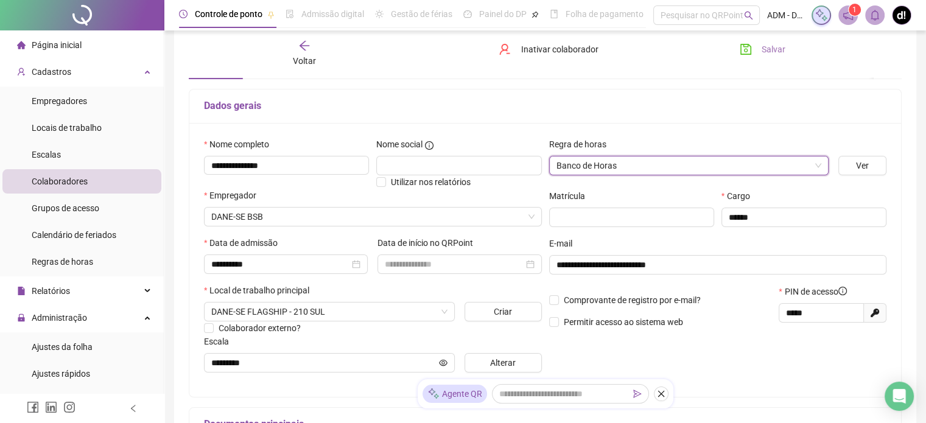
click at [759, 48] on button "Salvar" at bounding box center [763, 49] width 64 height 19
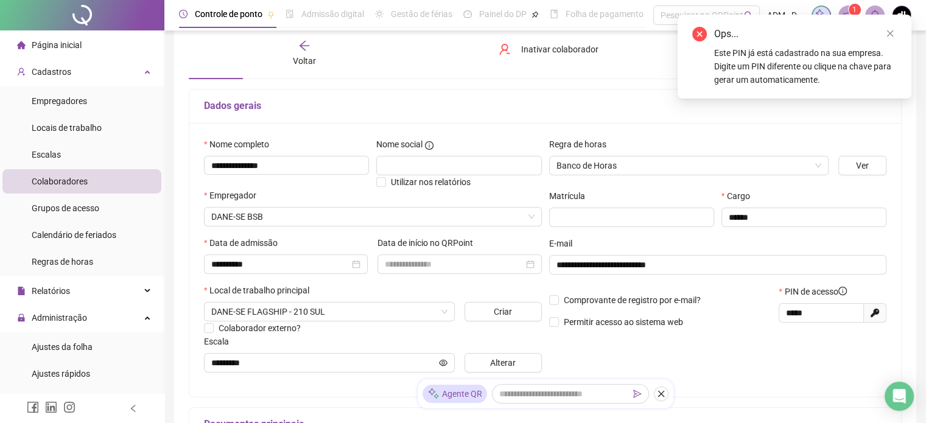
click at [892, 26] on div "Ops... Este PIN [PERSON_NAME] está cadastrado na sua empresa. Digite um PIN dif…" at bounding box center [795, 57] width 234 height 84
click at [891, 31] on icon "close" at bounding box center [890, 33] width 9 height 9
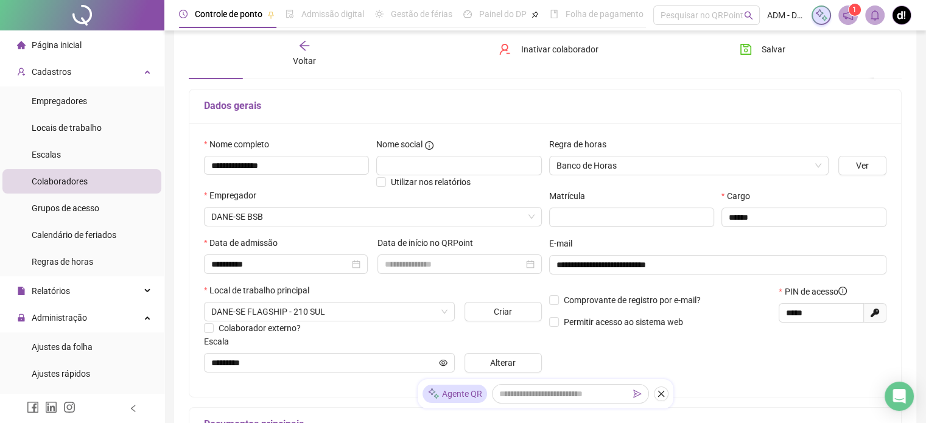
click at [875, 316] on icon "Gerar novo pin" at bounding box center [875, 313] width 9 height 9
type input "*****"
click at [542, 53] on span "Inativar colaborador" at bounding box center [559, 49] width 77 height 13
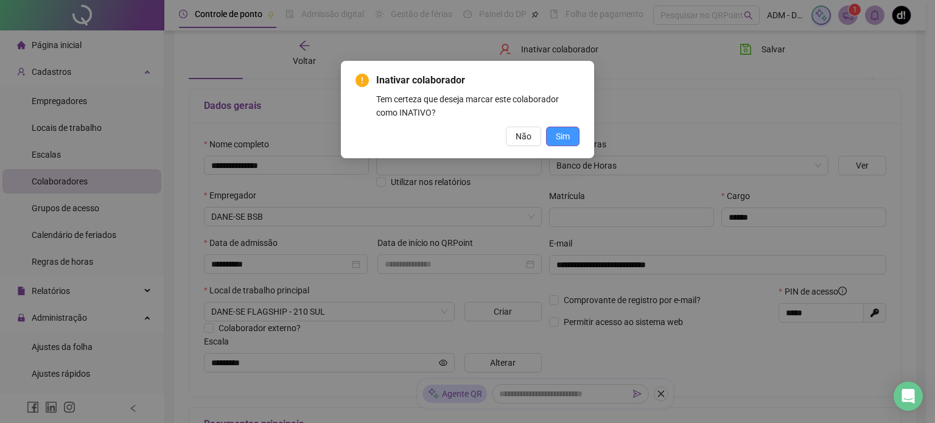
click at [559, 138] on span "Sim" at bounding box center [563, 136] width 14 height 13
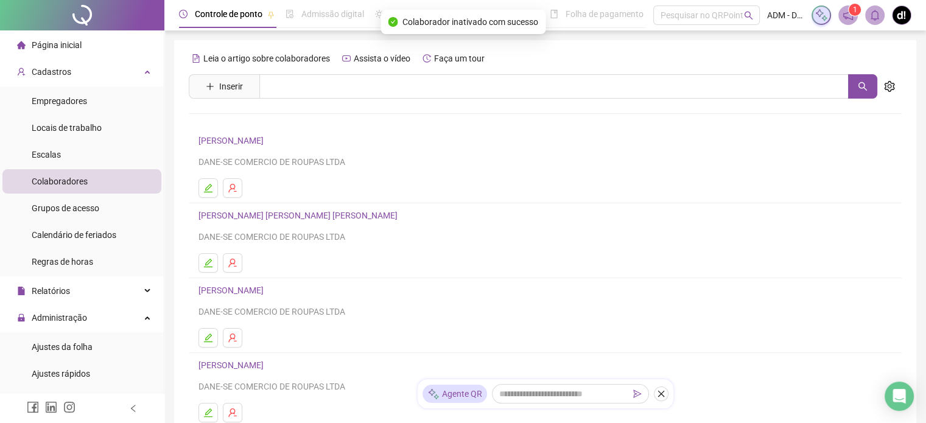
click at [305, 221] on h4 "[PERSON_NAME] [PERSON_NAME] [PERSON_NAME]" at bounding box center [545, 215] width 694 height 15
click at [307, 218] on link "[PERSON_NAME] [PERSON_NAME] [PERSON_NAME]" at bounding box center [299, 216] width 203 height 10
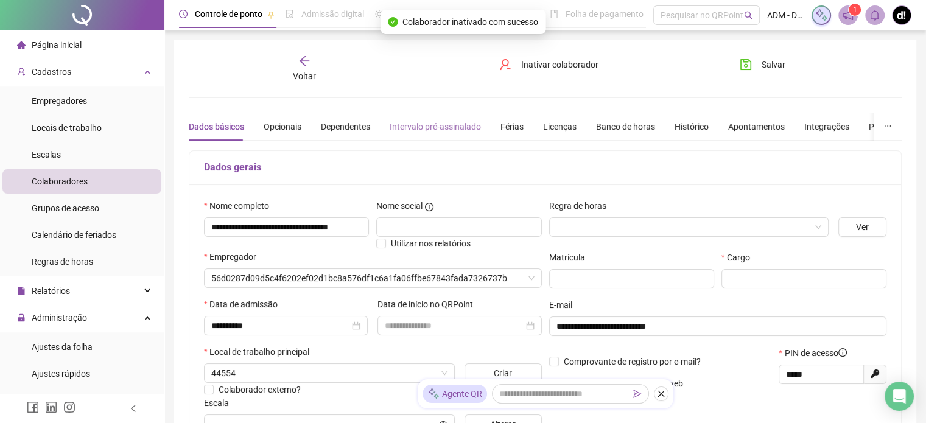
type input "*********"
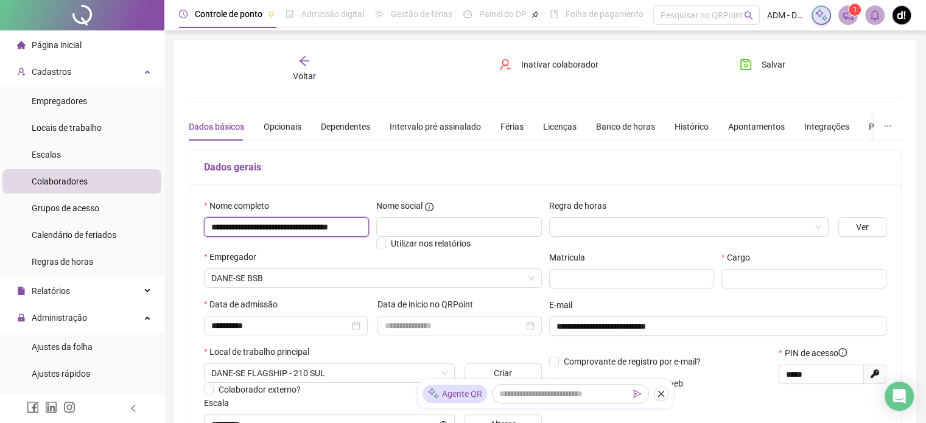
scroll to position [0, 32]
drag, startPoint x: 290, startPoint y: 227, endPoint x: 597, endPoint y: 228, distance: 306.9
click at [597, 228] on div "**********" at bounding box center [545, 321] width 690 height 245
type input "**********"
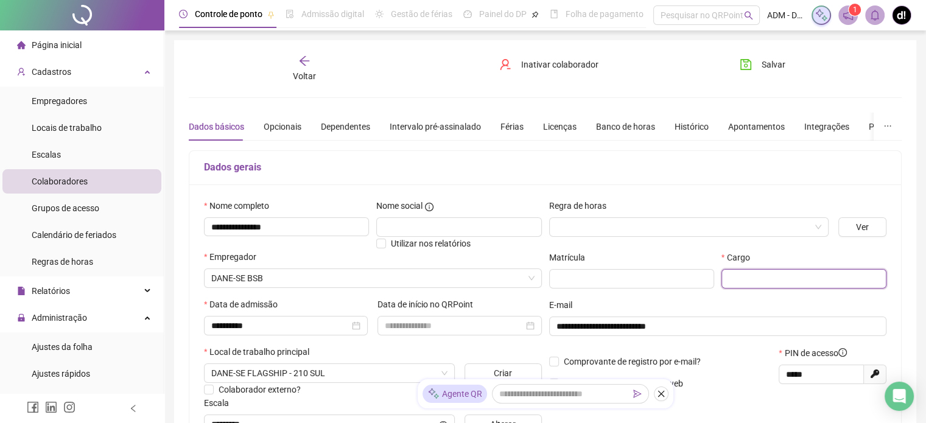
click at [753, 270] on div at bounding box center [804, 278] width 165 height 19
type input "******"
drag, startPoint x: 571, startPoint y: 234, endPoint x: 583, endPoint y: 225, distance: 15.2
click at [574, 234] on input "search" at bounding box center [684, 227] width 254 height 18
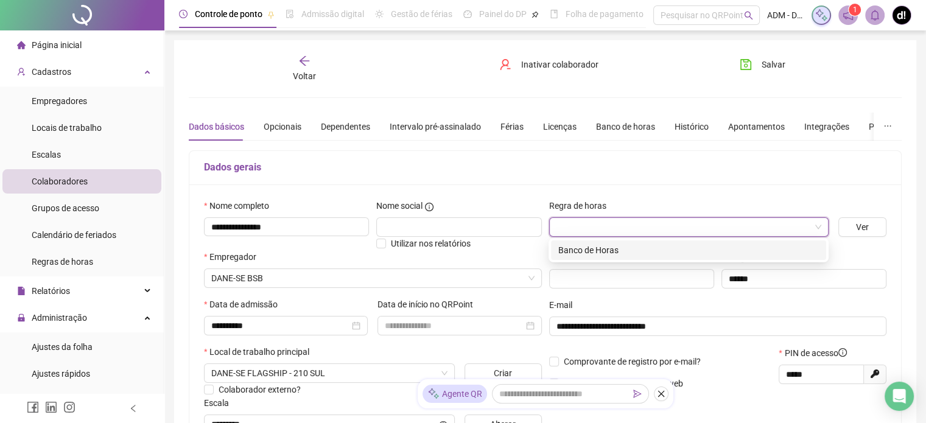
click at [597, 255] on div "Banco de Horas" at bounding box center [688, 250] width 261 height 13
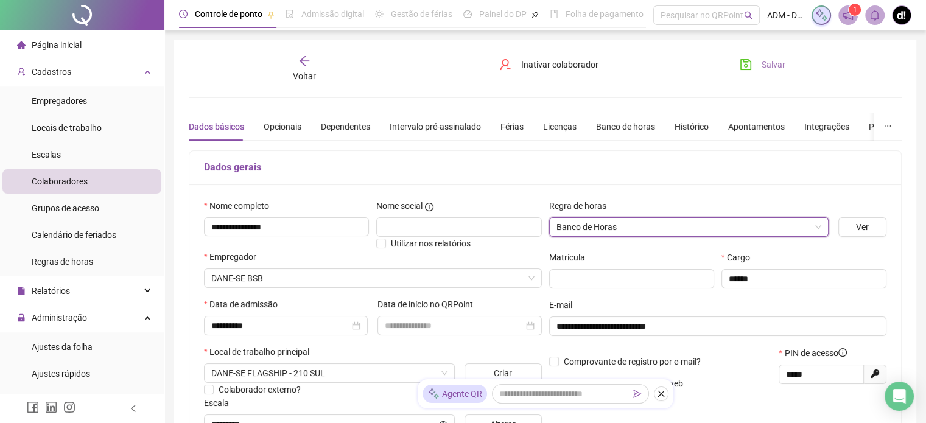
click at [770, 70] on span "Salvar" at bounding box center [774, 64] width 24 height 13
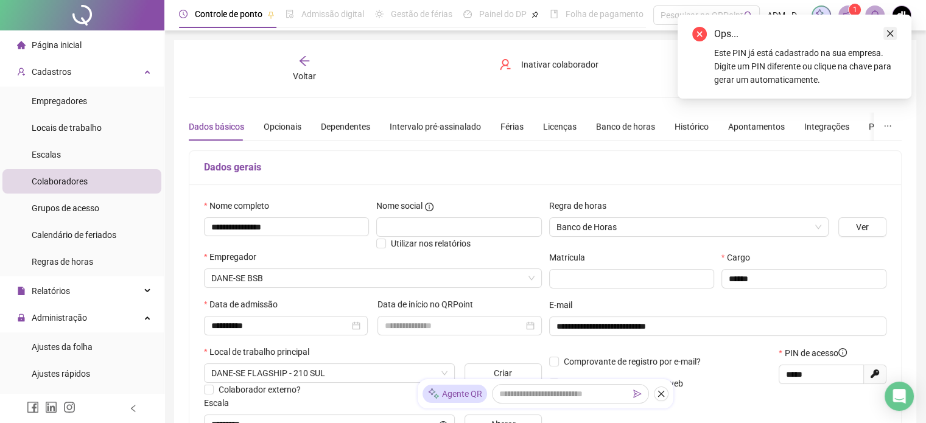
click at [891, 32] on icon "close" at bounding box center [890, 33] width 7 height 7
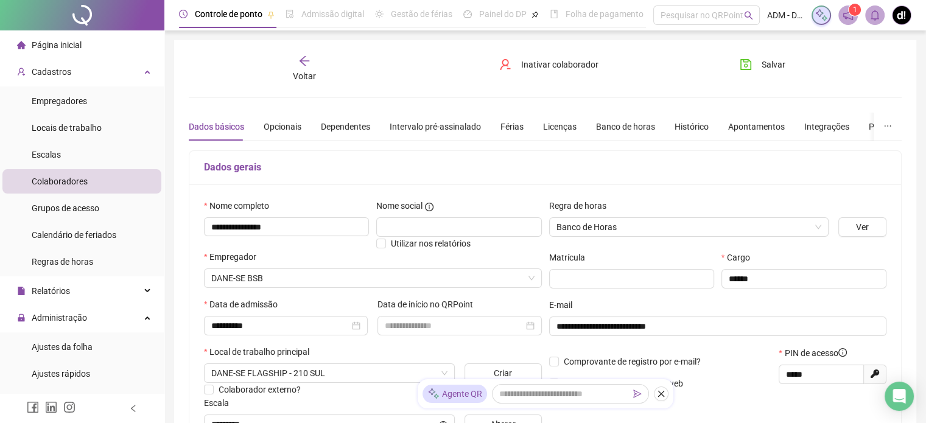
click at [308, 60] on icon "arrow-left" at bounding box center [304, 61] width 12 height 12
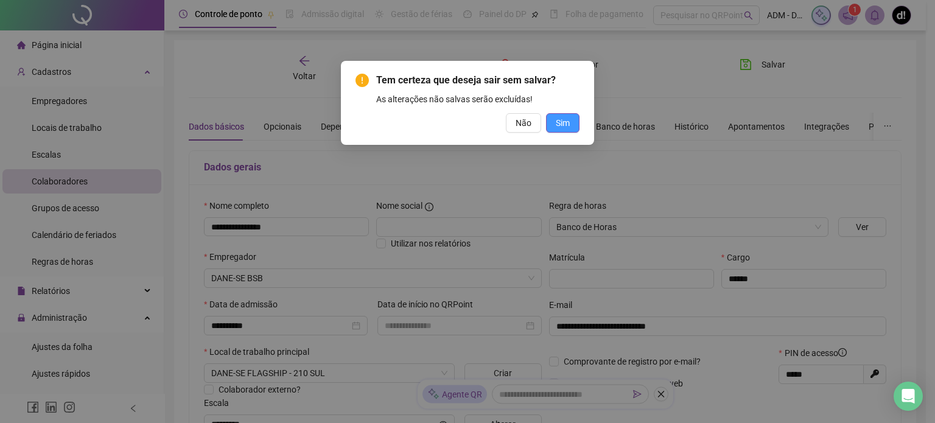
click at [561, 124] on span "Sim" at bounding box center [563, 122] width 14 height 13
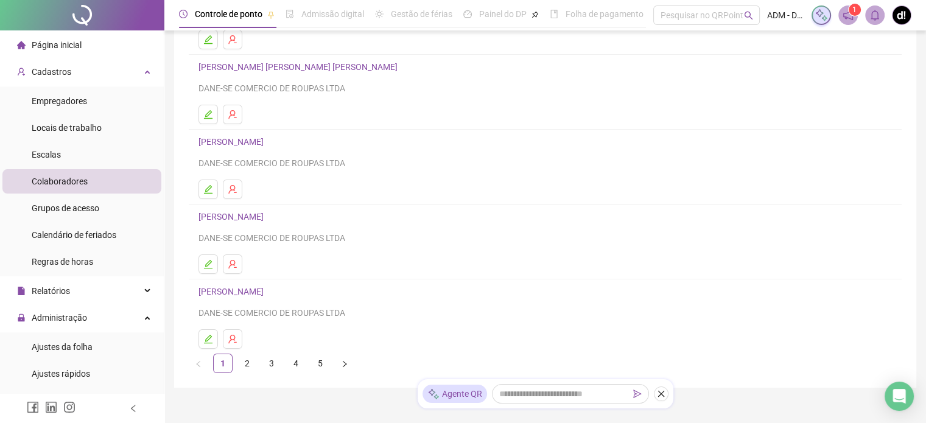
scroll to position [194, 0]
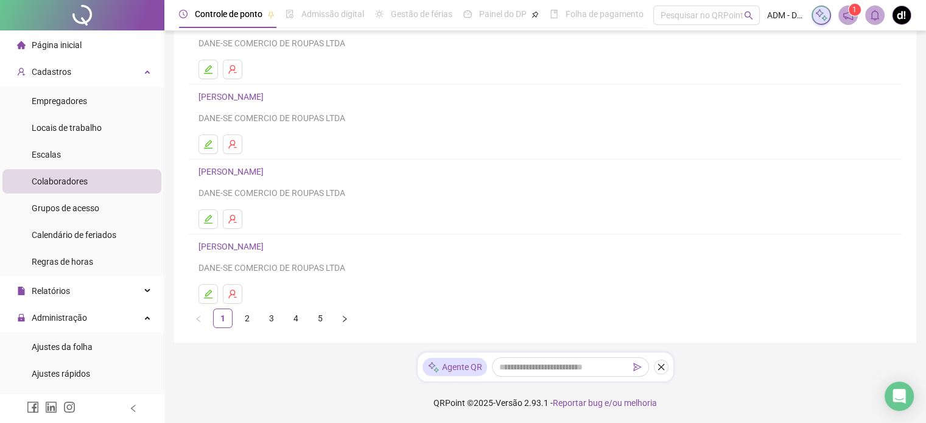
click at [76, 44] on span "Página inicial" at bounding box center [57, 45] width 50 height 10
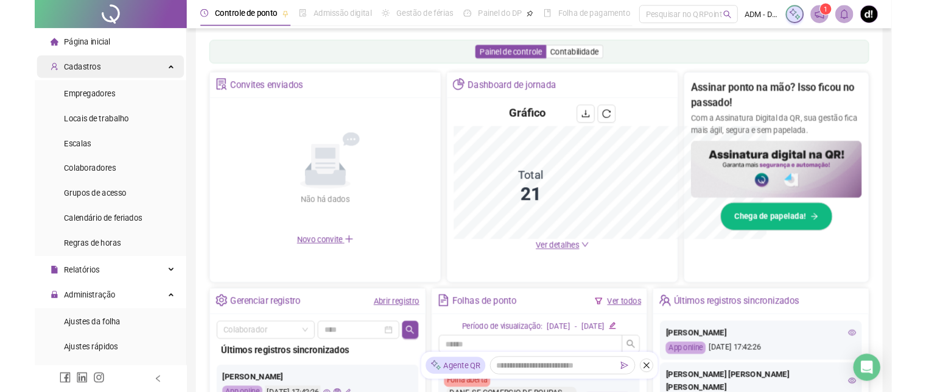
scroll to position [194, 0]
